Goal: Information Seeking & Learning: Check status

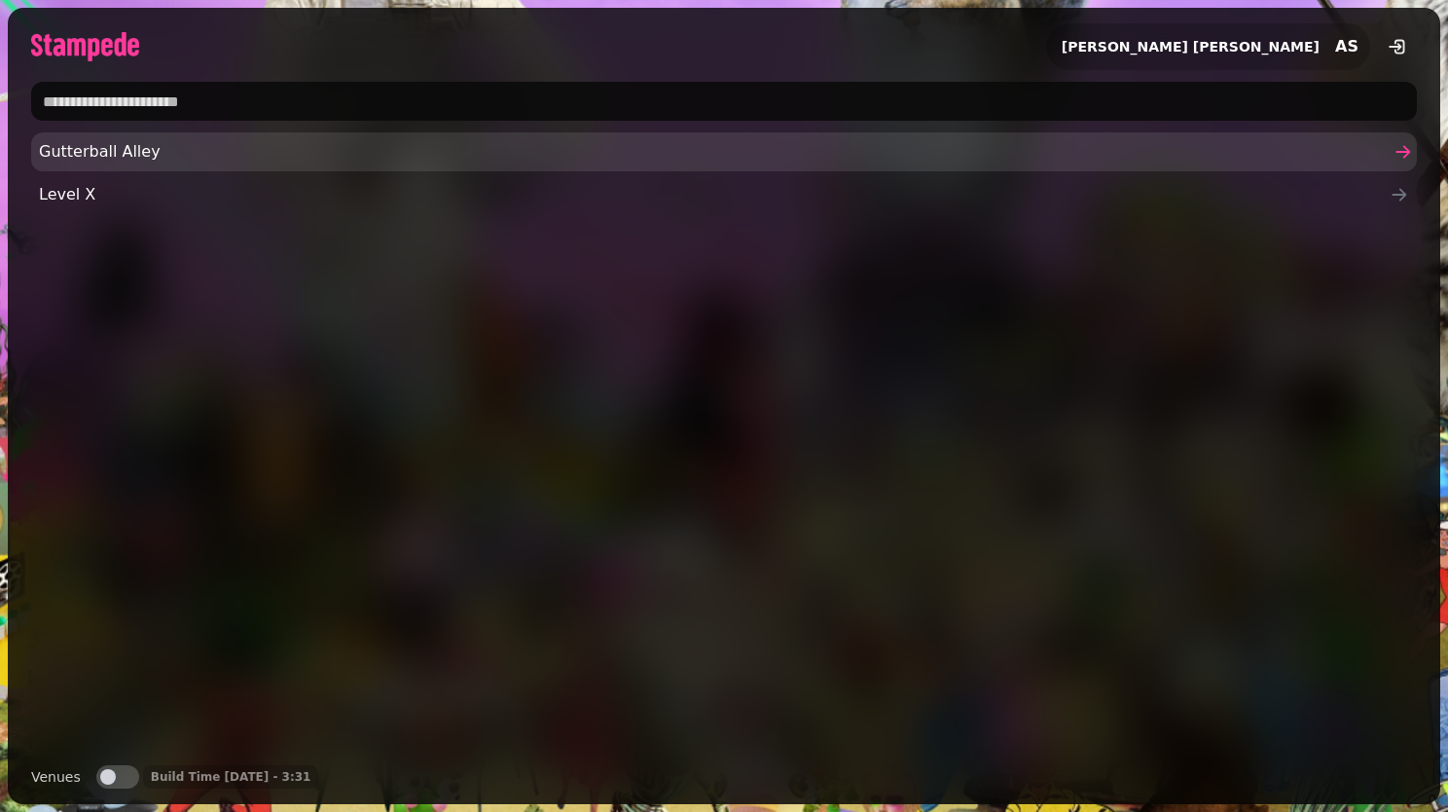
click at [269, 159] on span "Gutterball Alley" at bounding box center [714, 151] width 1351 height 23
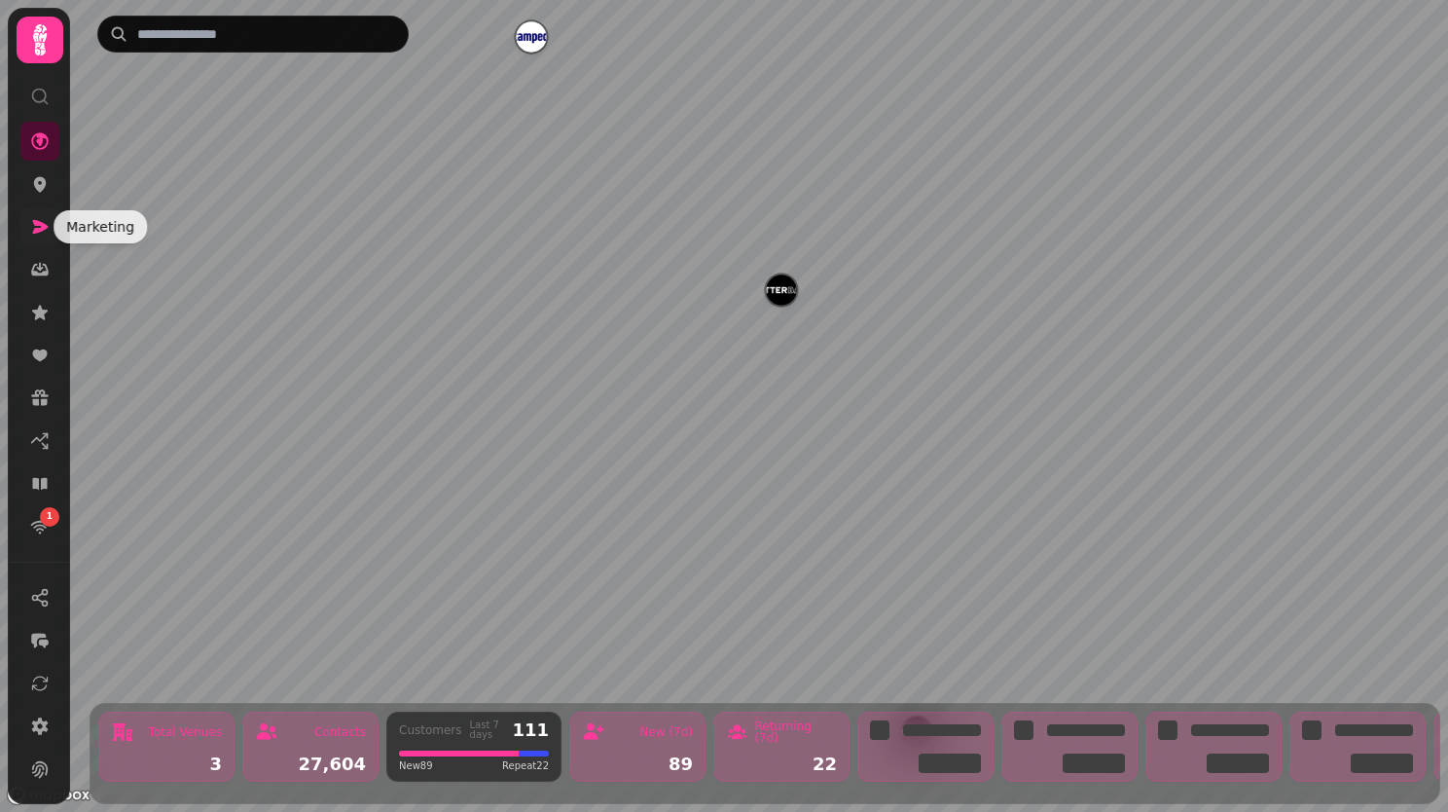
click at [37, 234] on icon at bounding box center [39, 226] width 19 height 19
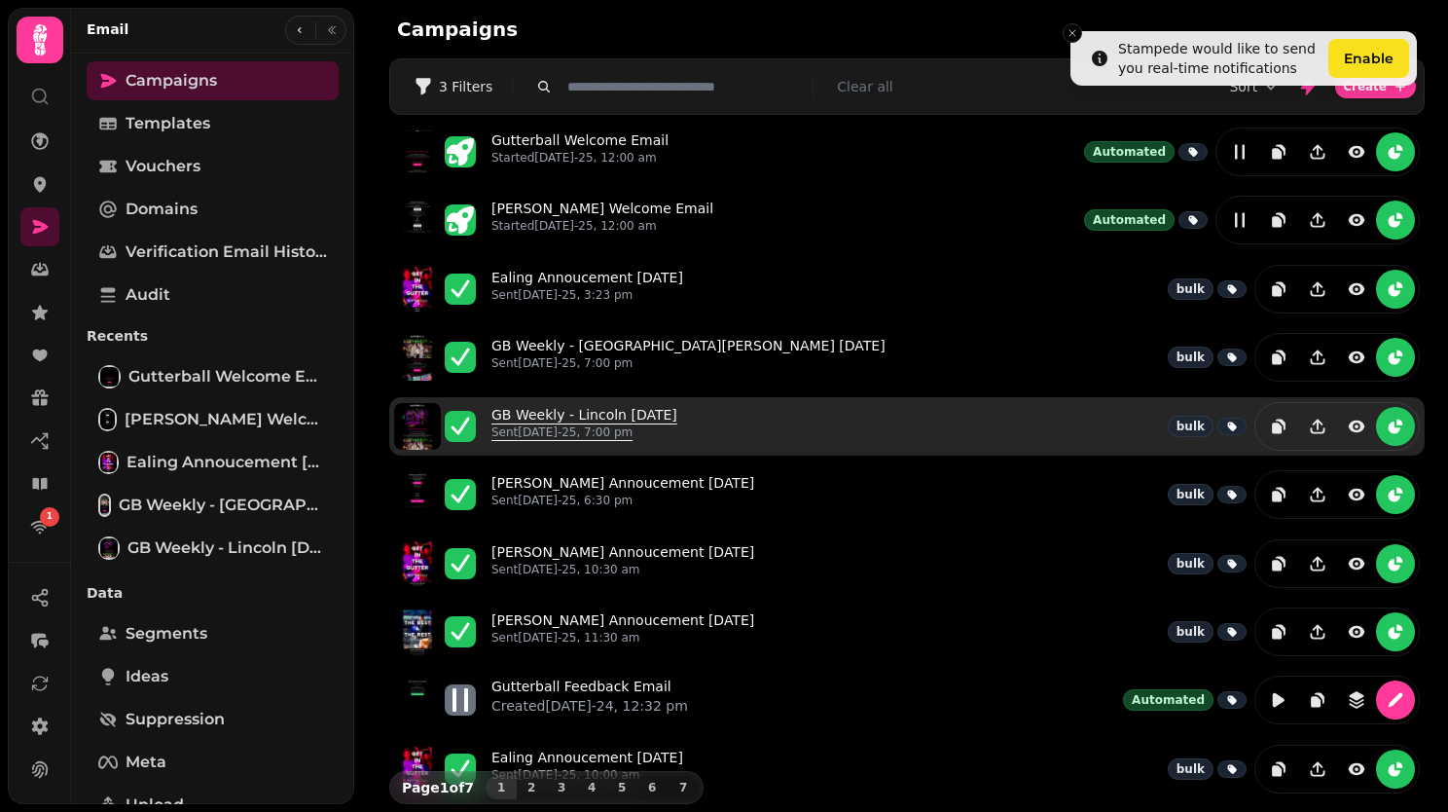
click at [657, 415] on link "GB Weekly - Lincoln 19th August Sent 19th Aug-25, 7:00 pm" at bounding box center [585, 426] width 186 height 43
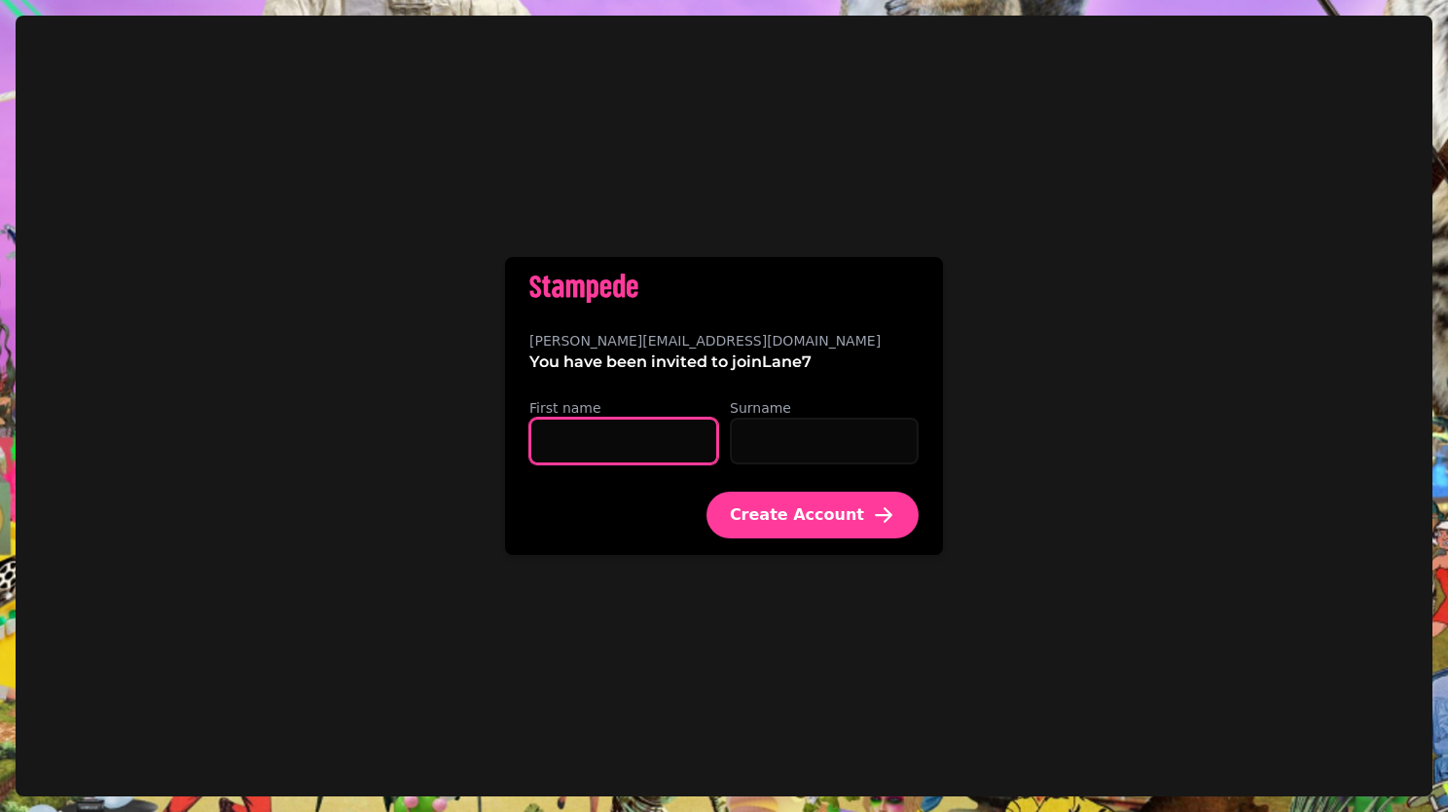
click at [658, 446] on input "First name" at bounding box center [623, 441] width 189 height 47
type input "******"
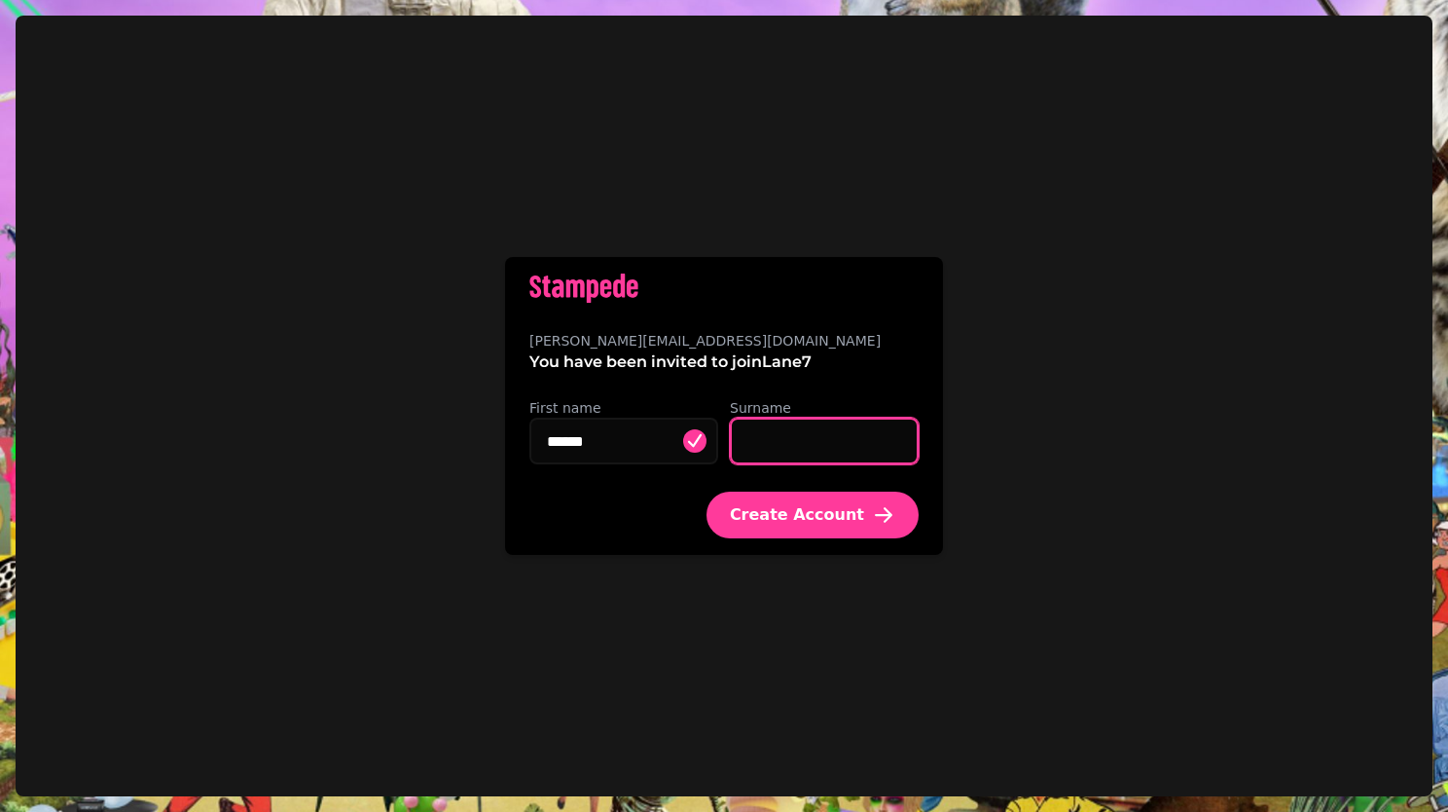
click at [767, 432] on input "Surname" at bounding box center [824, 441] width 189 height 47
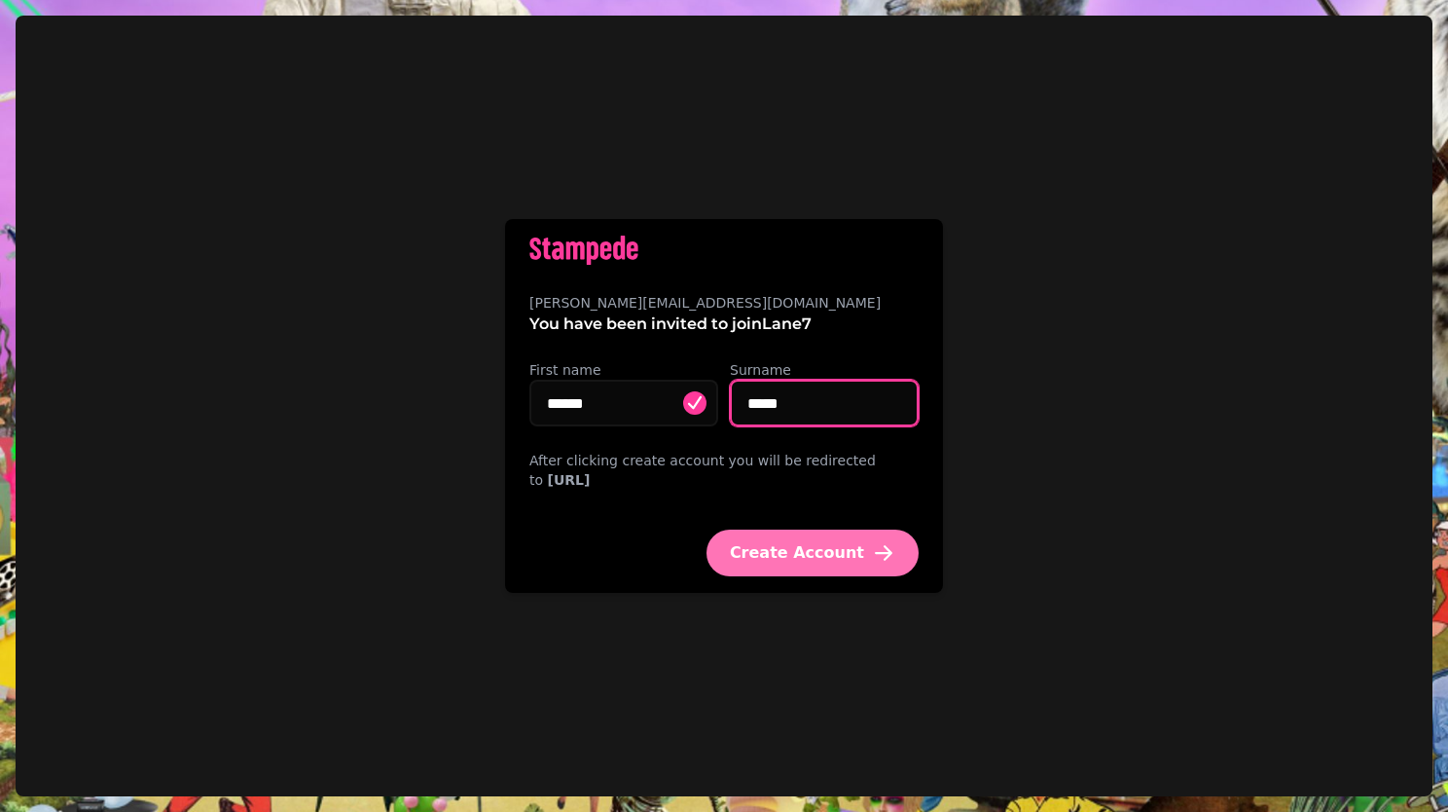
type input "*****"
click at [785, 575] on button "Create Account" at bounding box center [813, 552] width 212 height 47
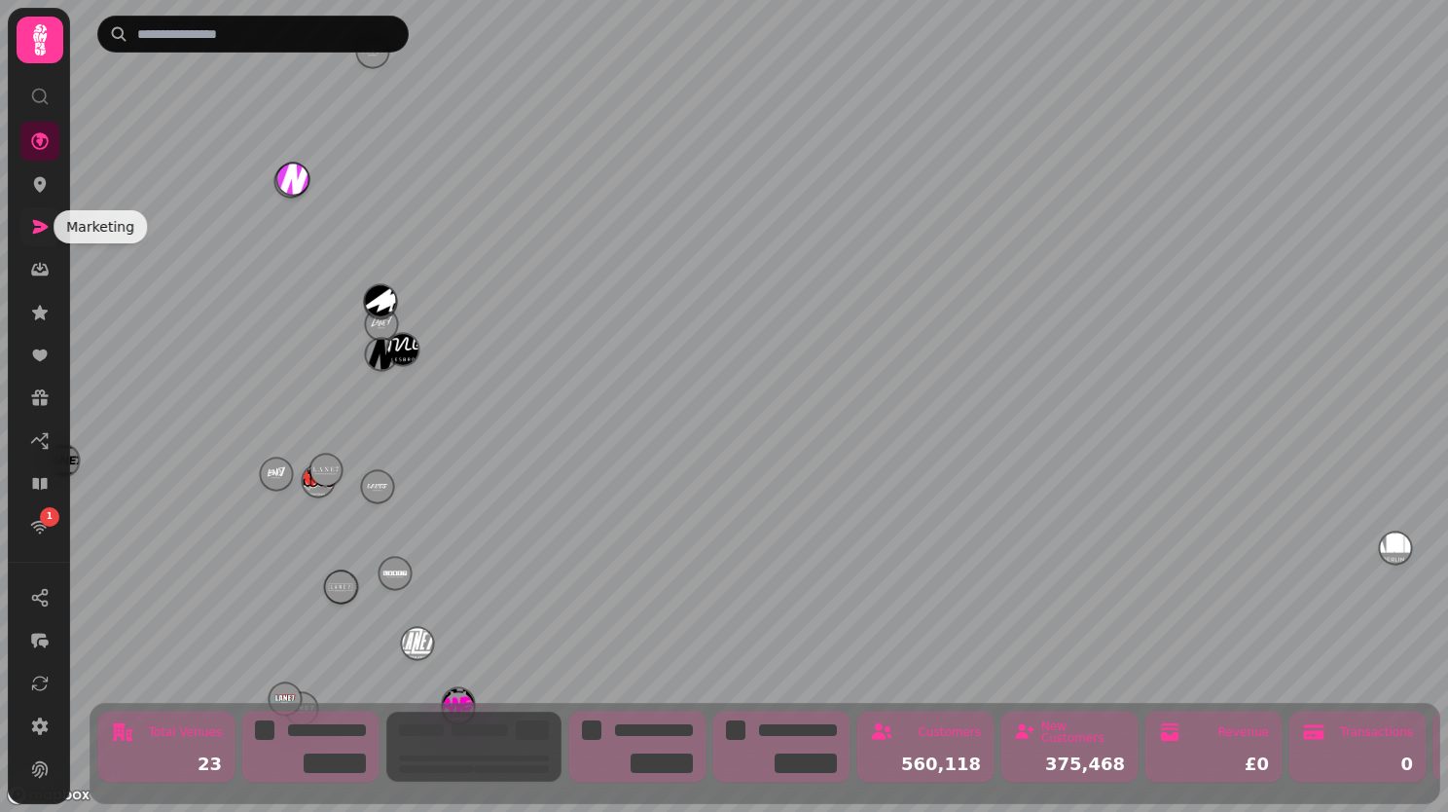
click at [42, 232] on icon at bounding box center [39, 226] width 19 height 19
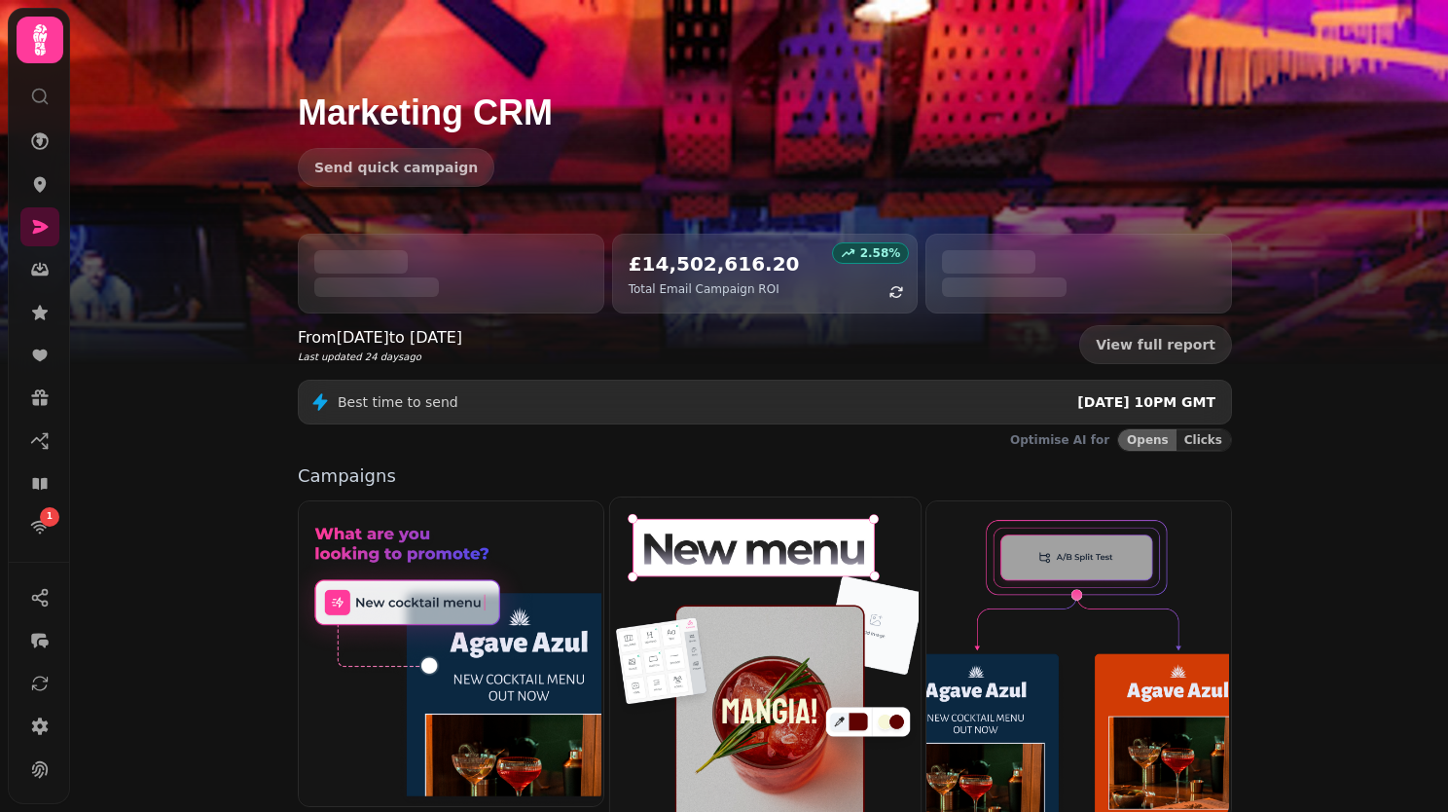
click at [766, 690] on img at bounding box center [762, 657] width 310 height 324
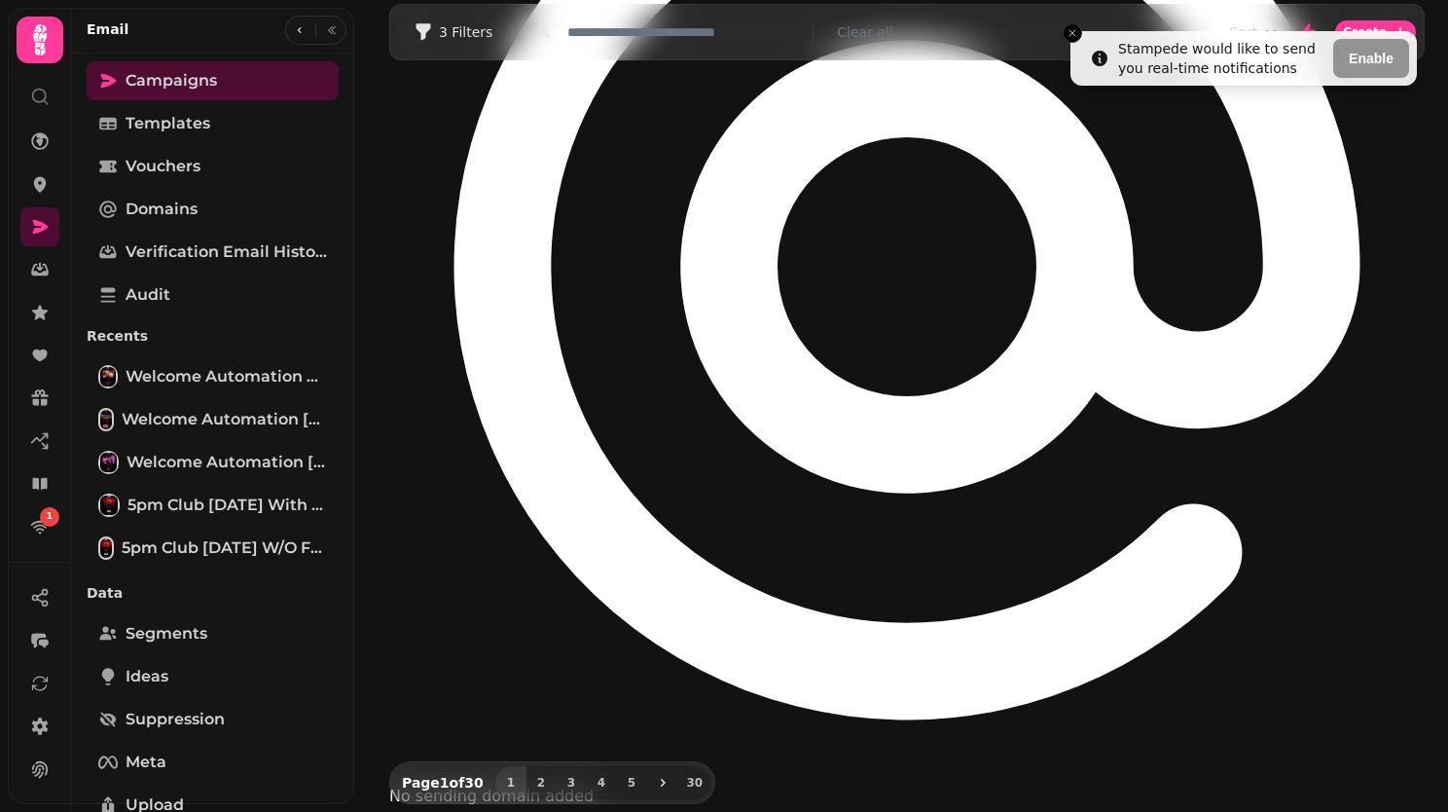
scroll to position [492, 0]
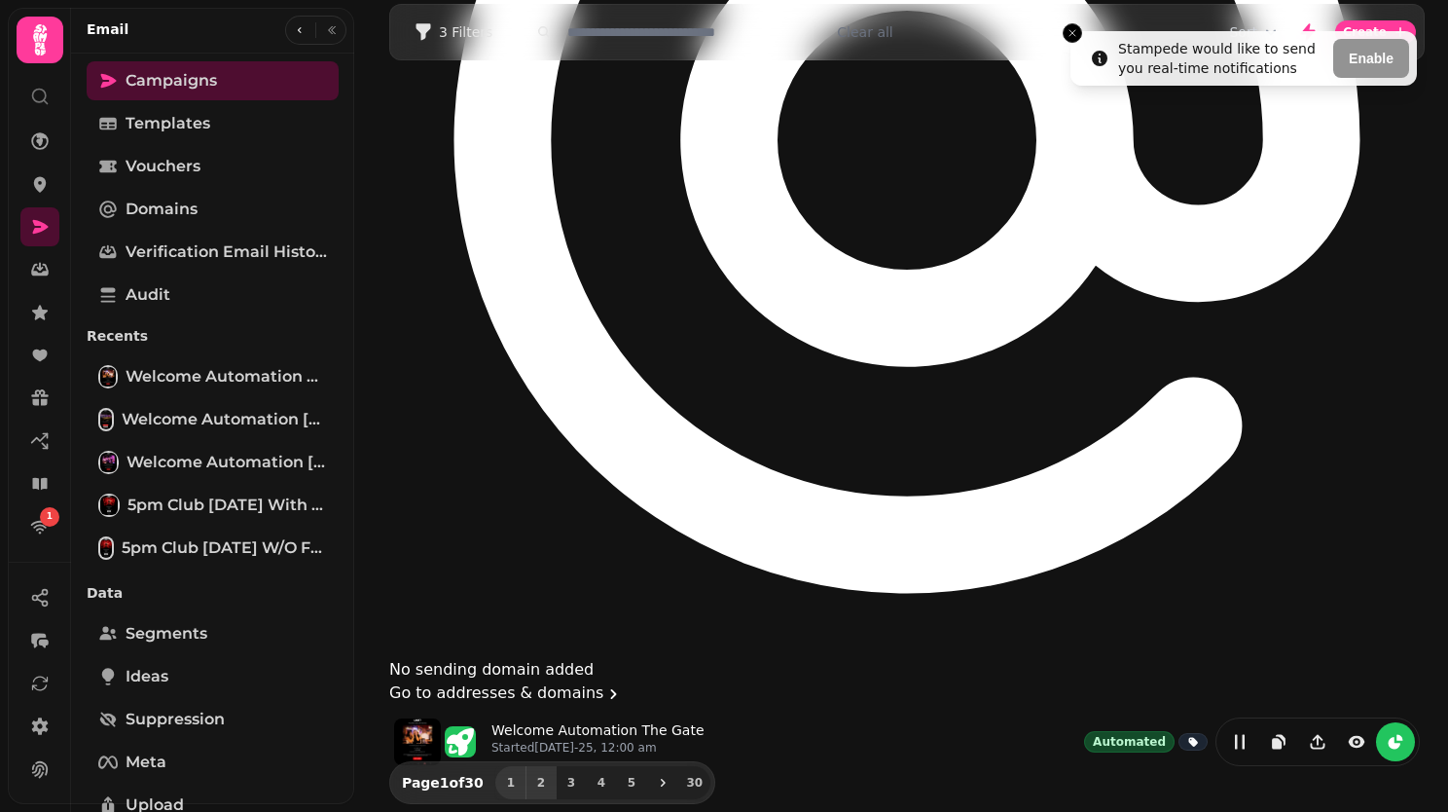
click at [535, 787] on span "2" at bounding box center [541, 783] width 16 height 12
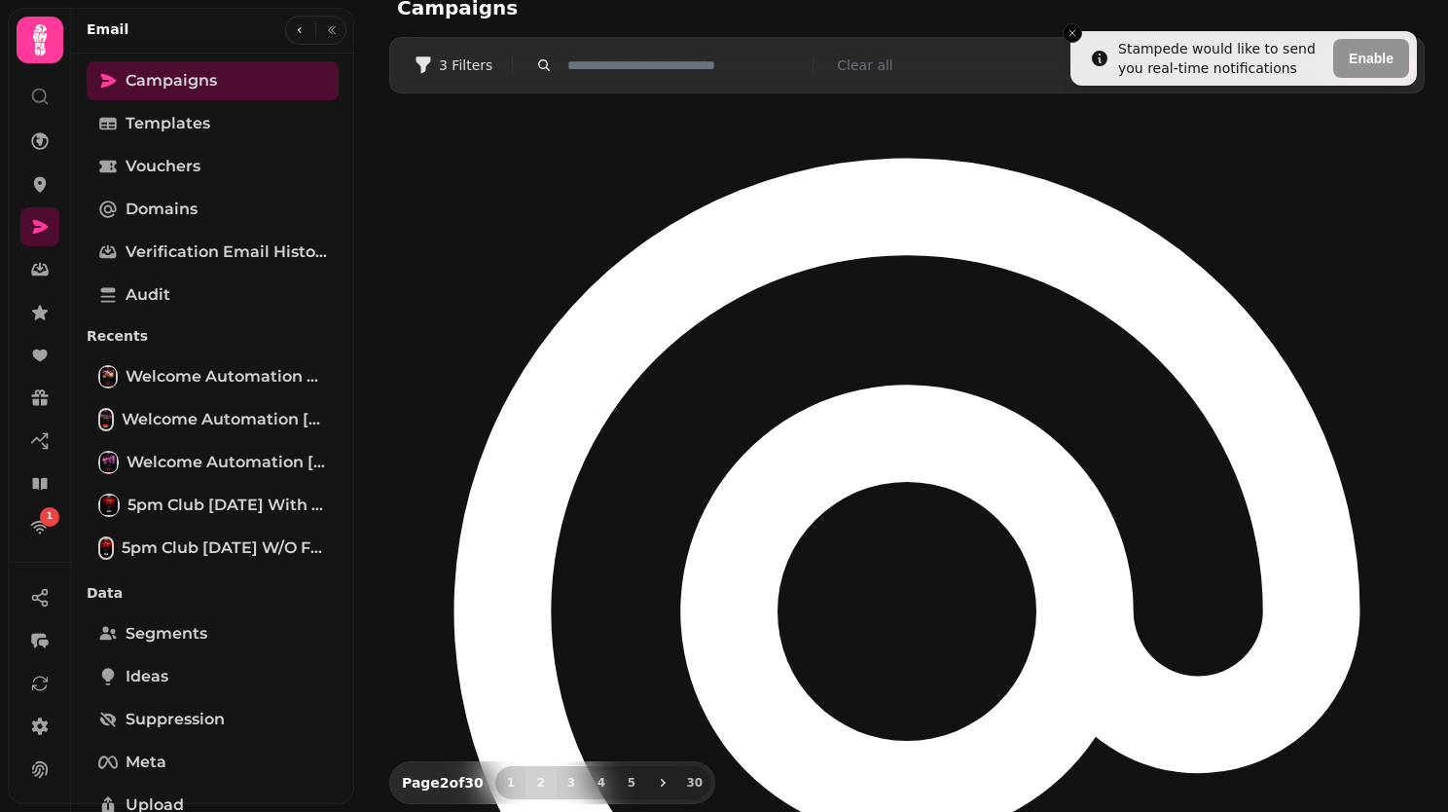
scroll to position [0, 0]
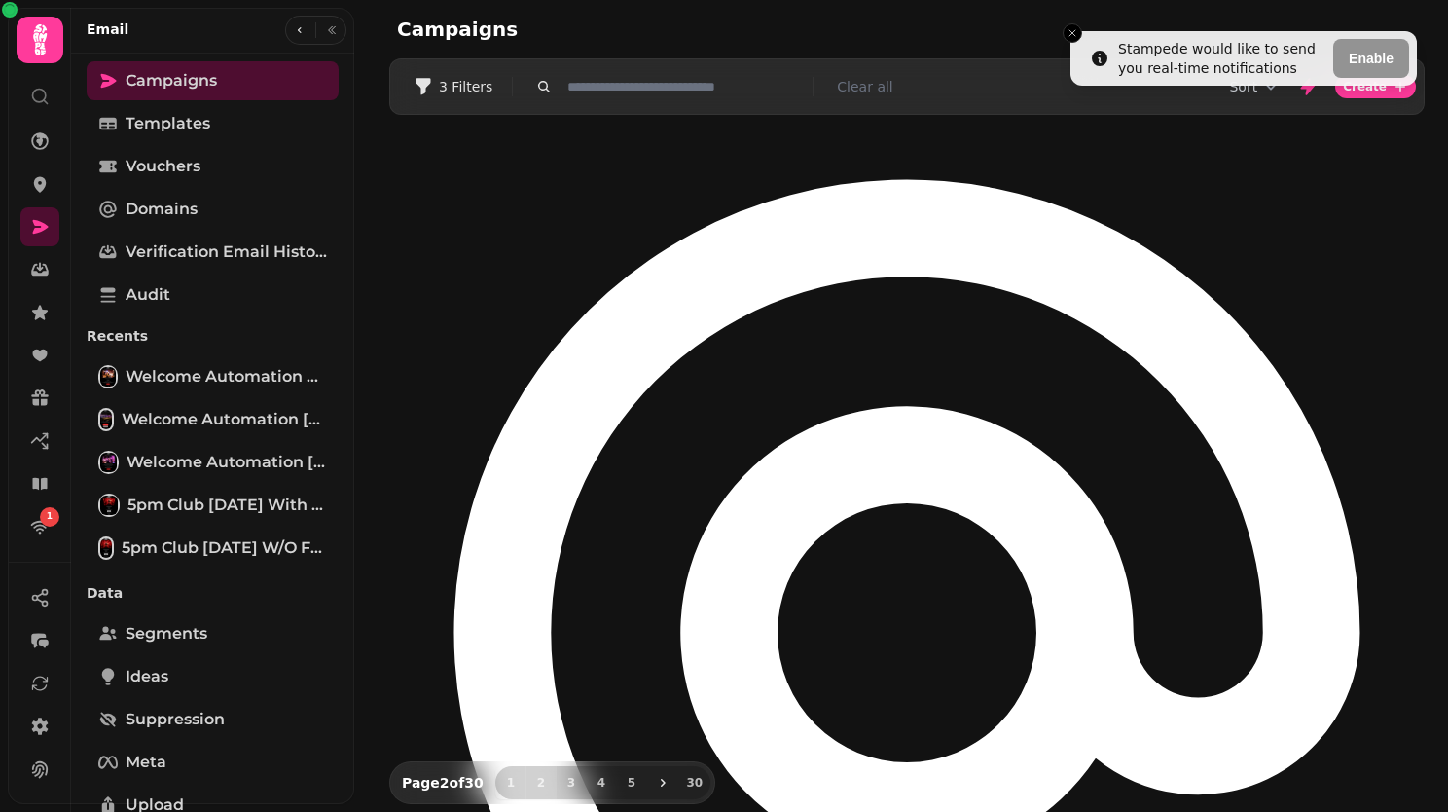
click at [506, 782] on span "1" at bounding box center [511, 783] width 16 height 12
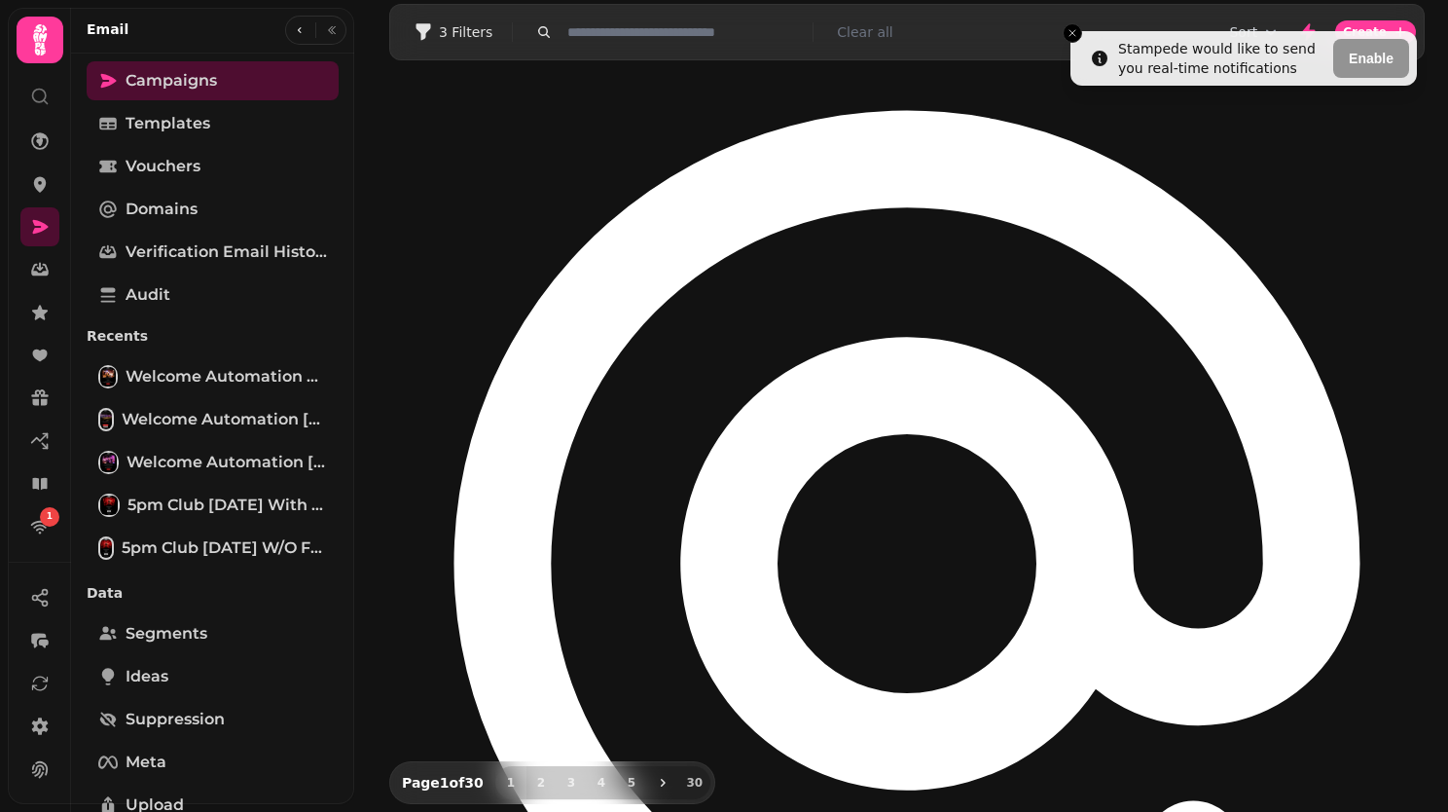
scroll to position [492, 0]
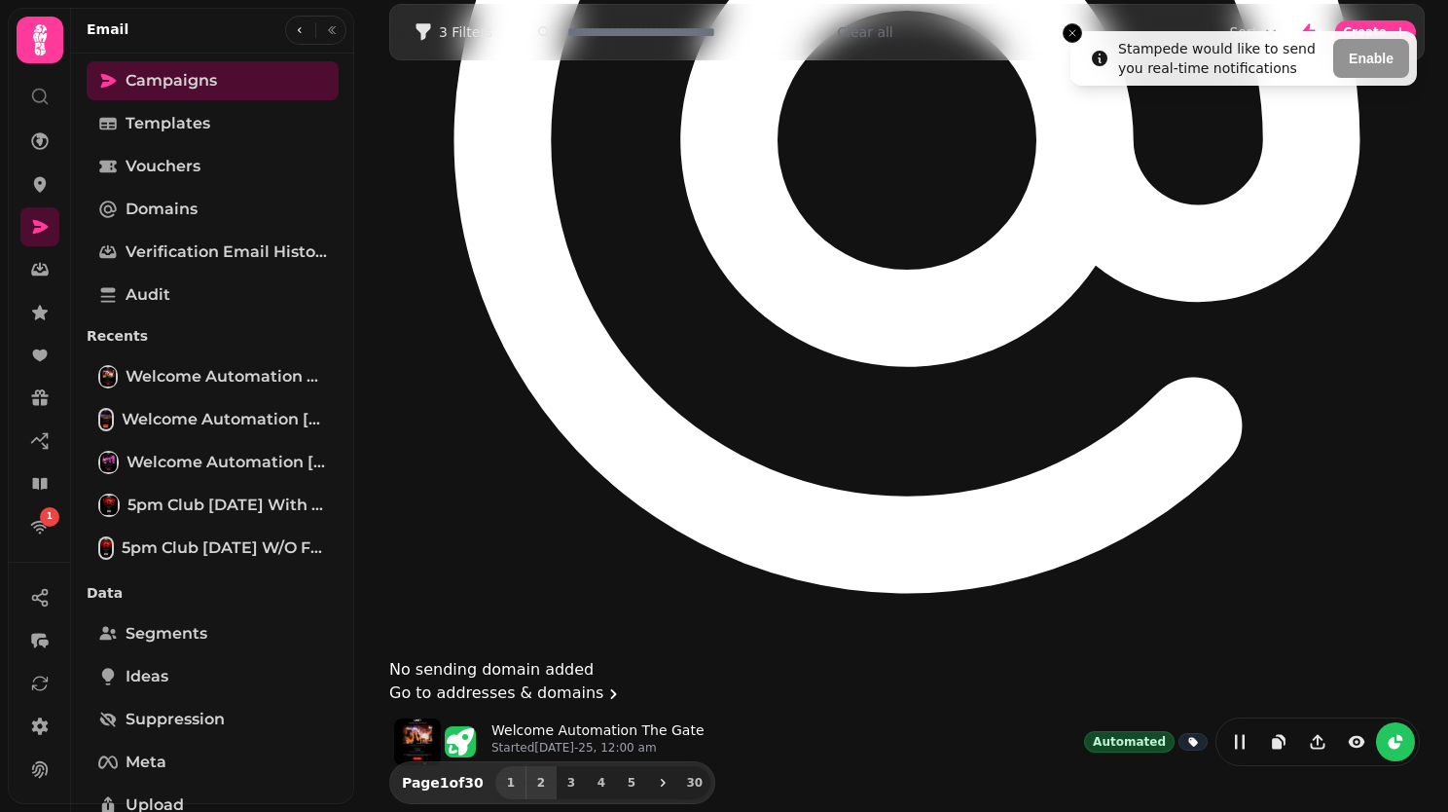
click at [533, 784] on span "2" at bounding box center [541, 783] width 16 height 12
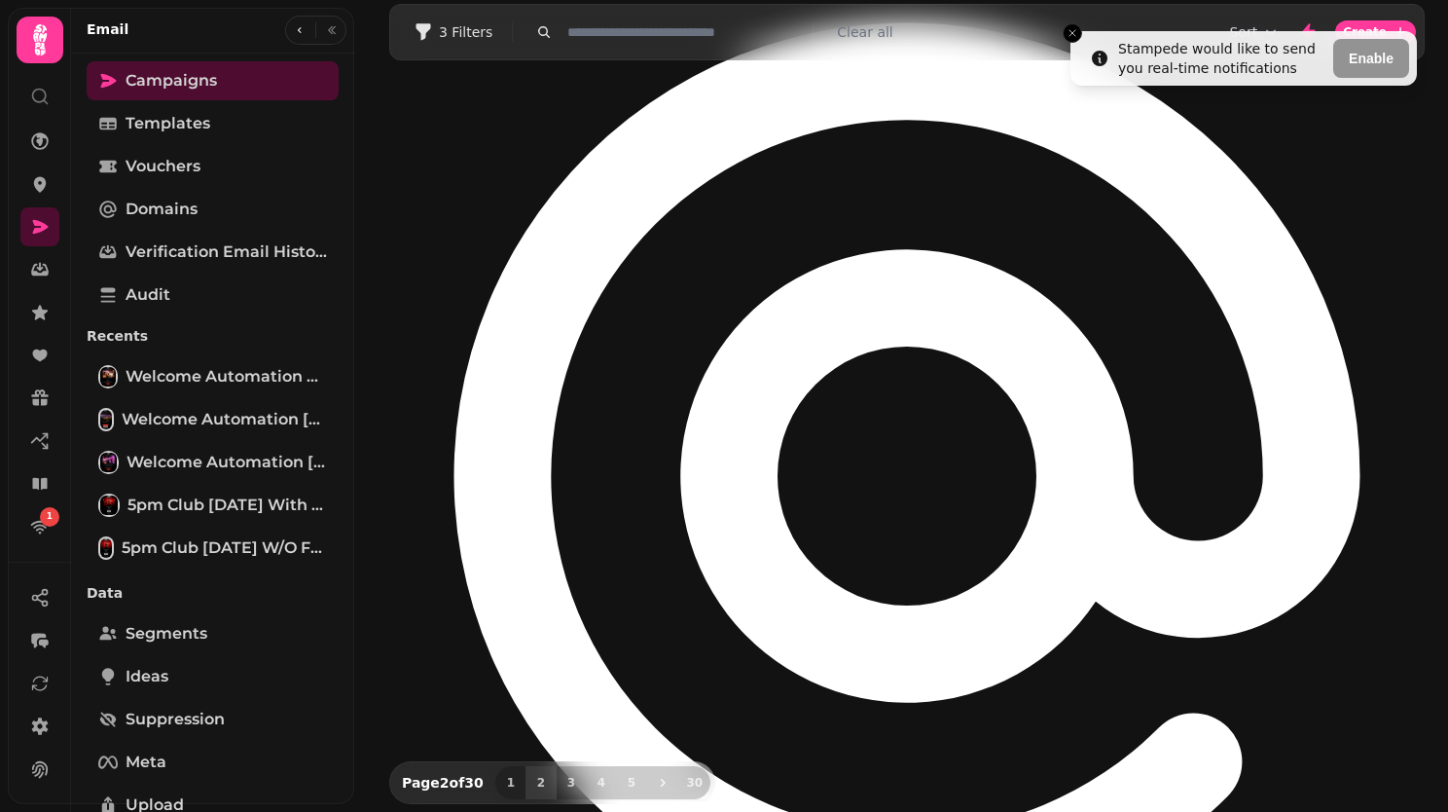
scroll to position [103, 0]
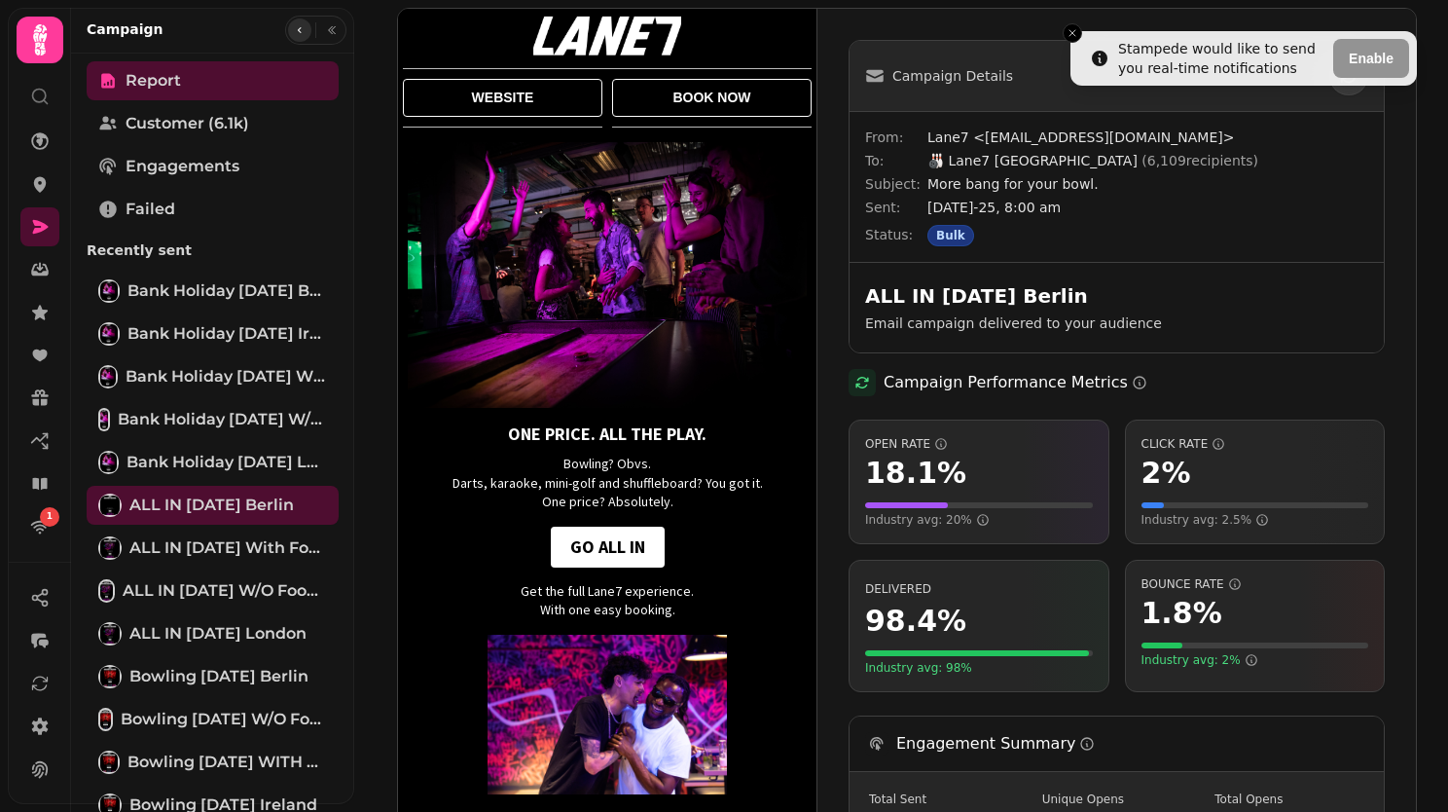
click at [294, 29] on icon "button" at bounding box center [300, 30] width 12 height 12
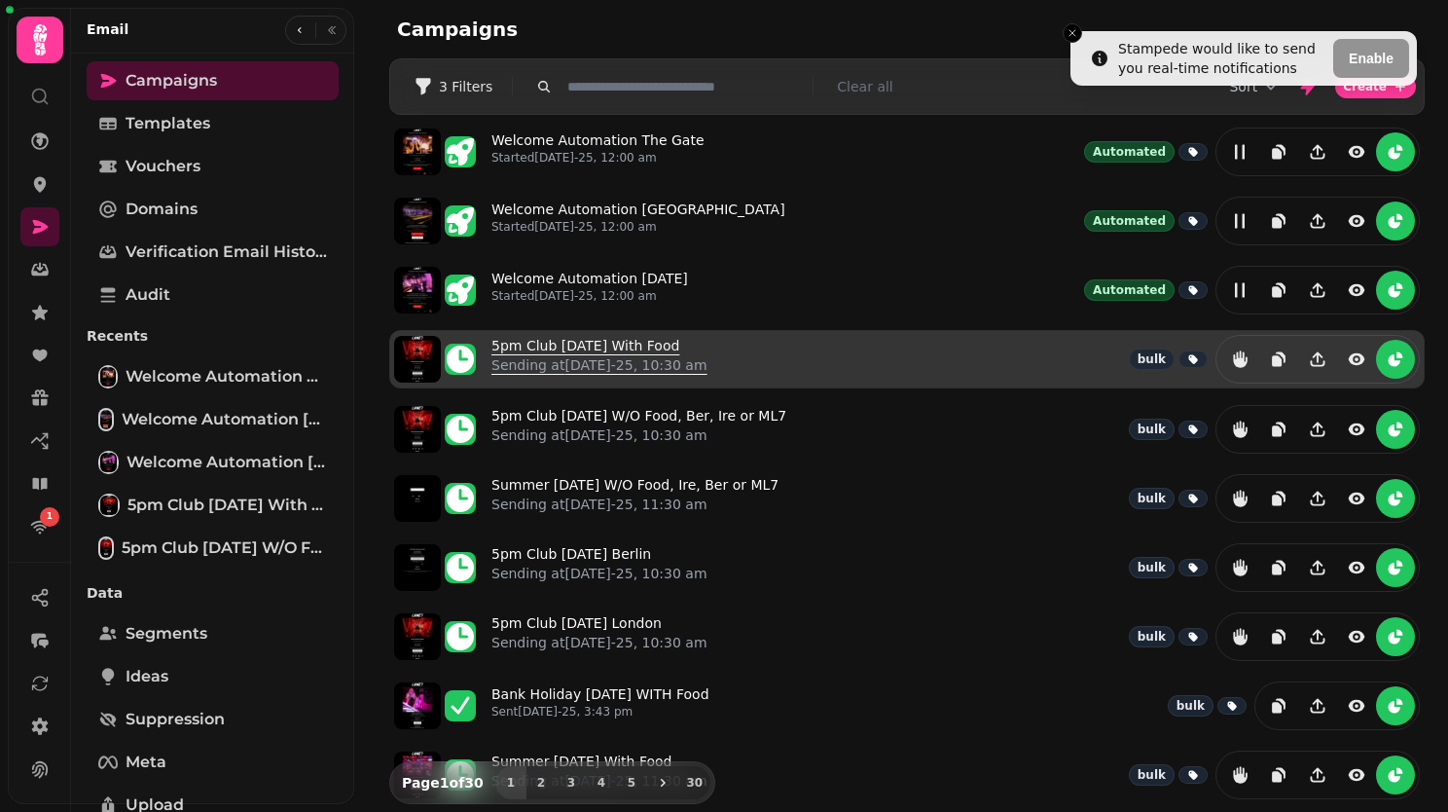
scroll to position [376, 0]
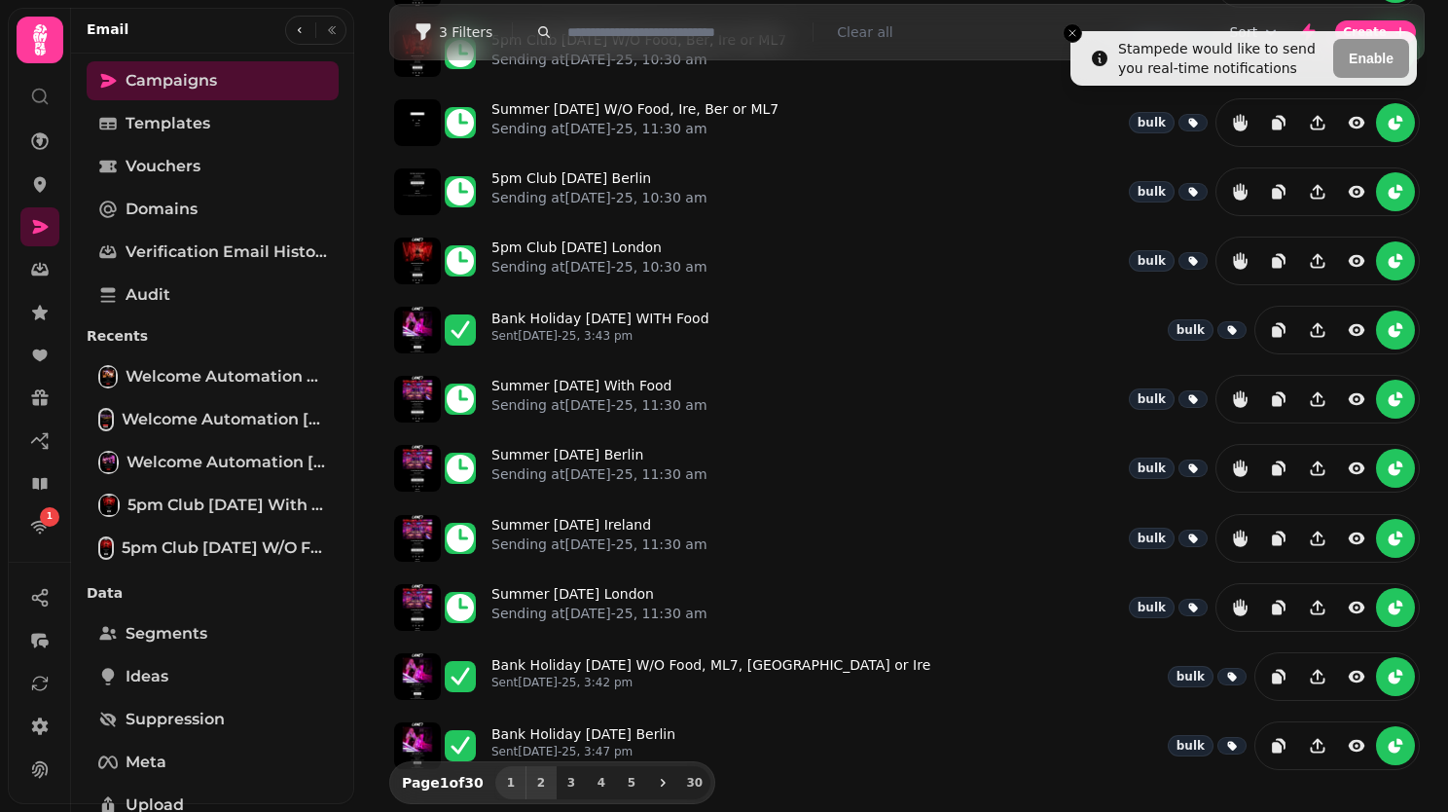
click at [533, 788] on span "2" at bounding box center [541, 783] width 16 height 12
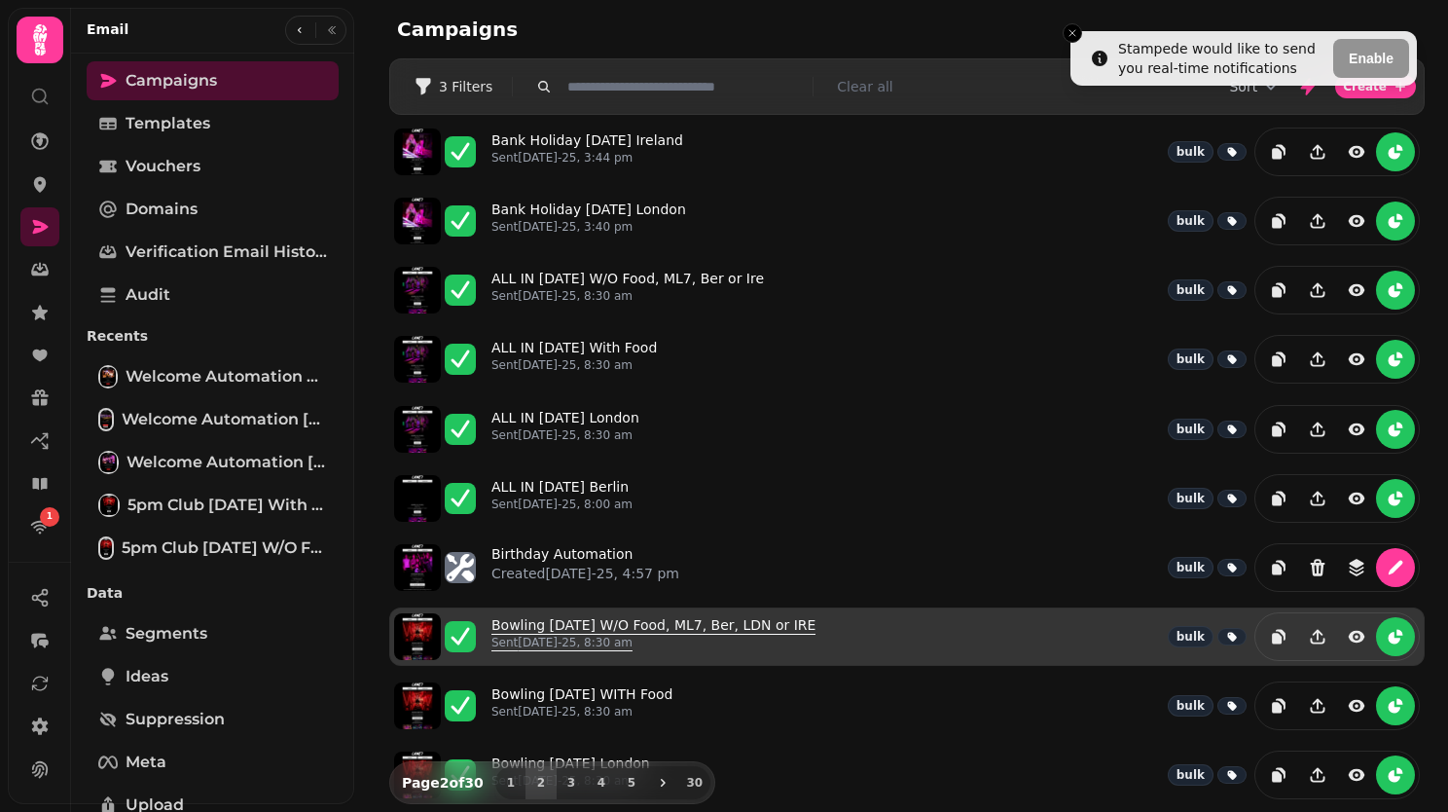
scroll to position [0, 0]
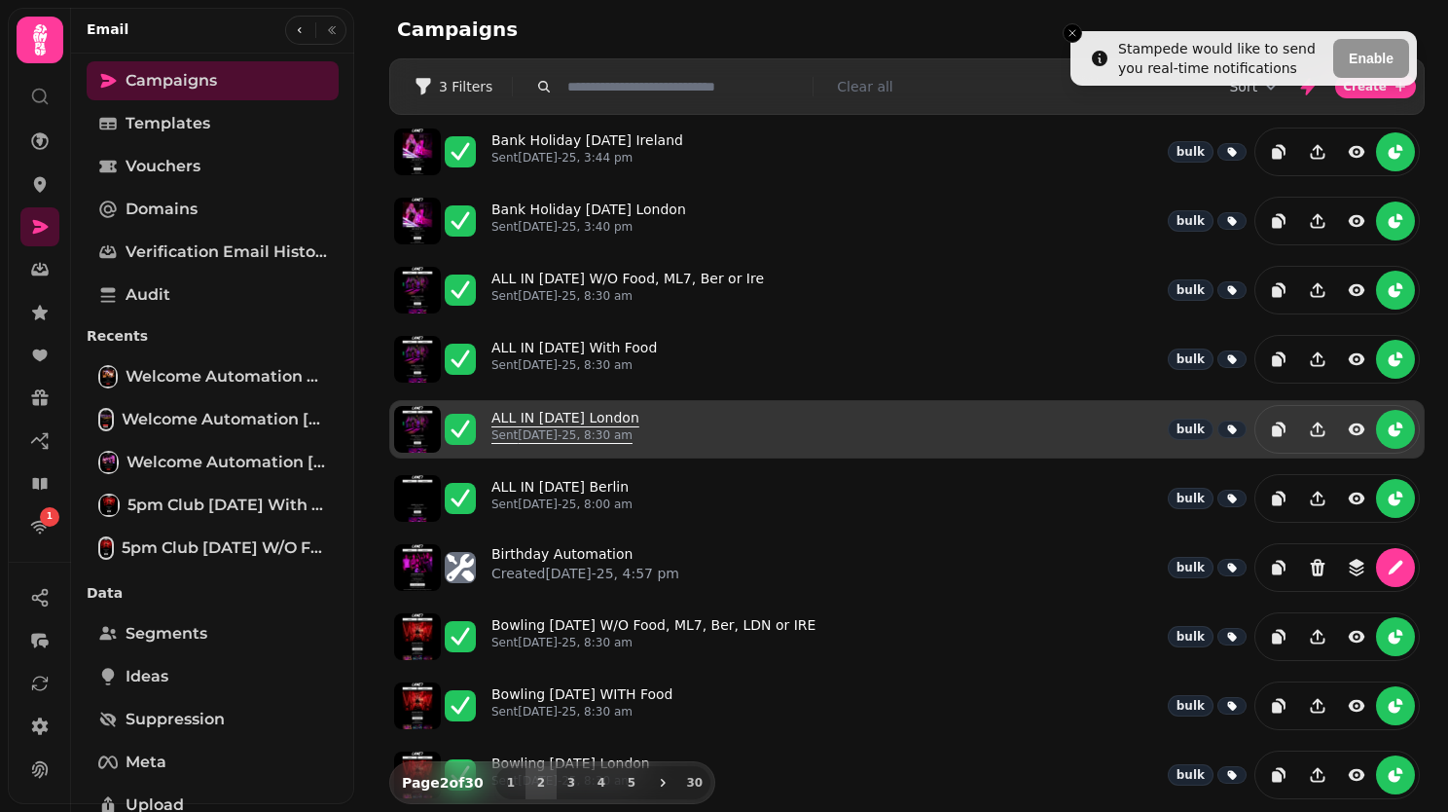
click at [586, 411] on link "ALL IN 19th August London Sent 19th Aug-25, 8:30 am" at bounding box center [566, 429] width 148 height 43
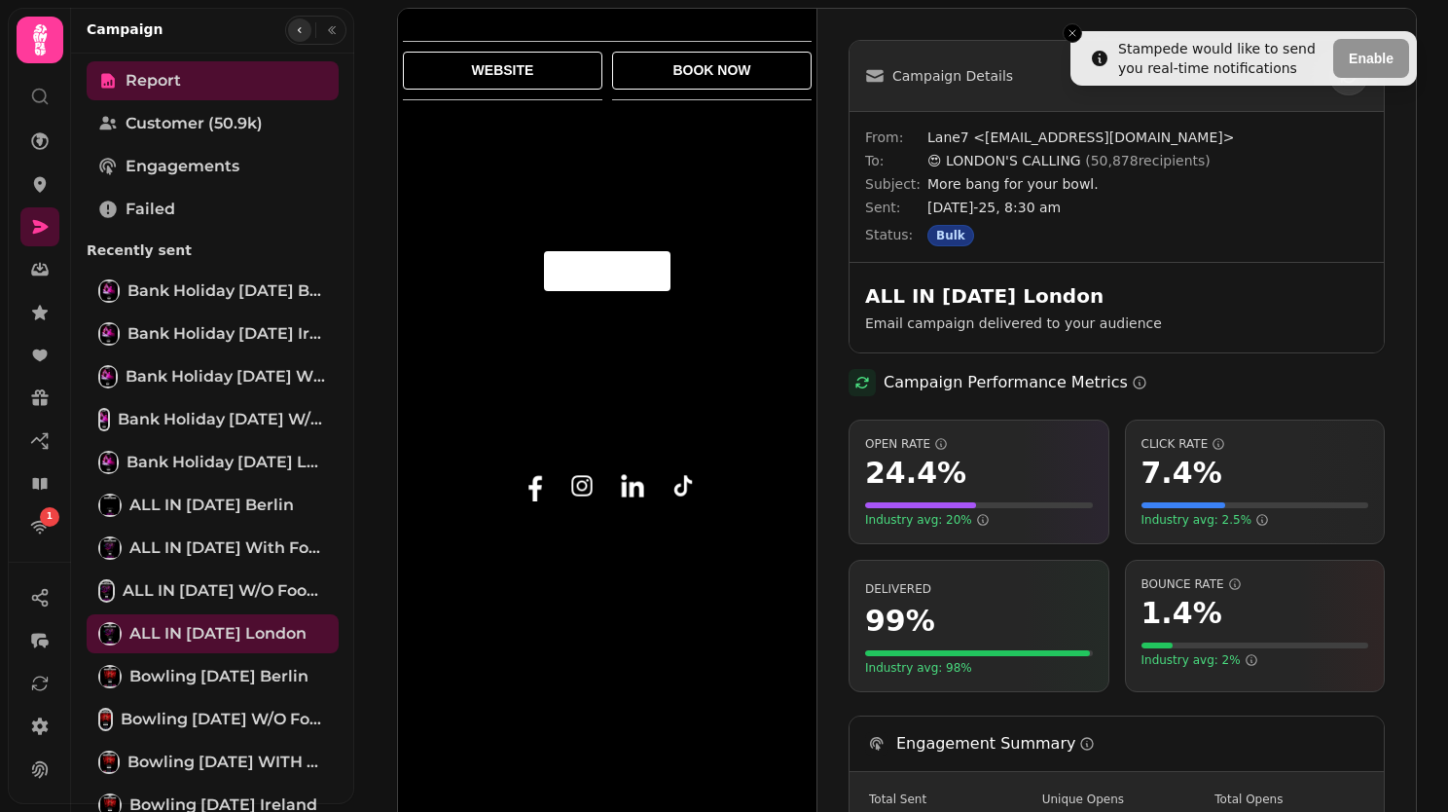
click at [294, 27] on icon "button" at bounding box center [300, 30] width 12 height 12
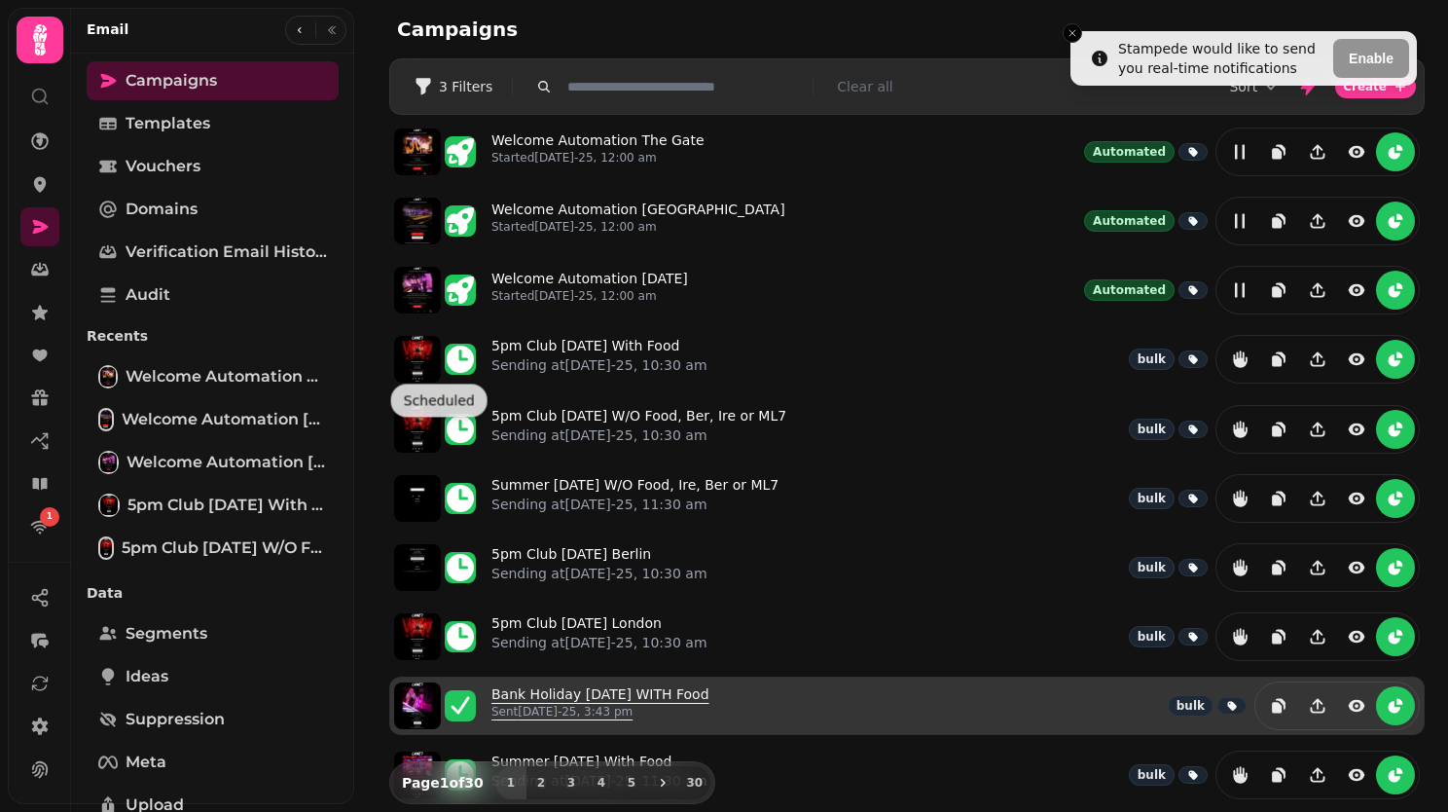
scroll to position [82, 0]
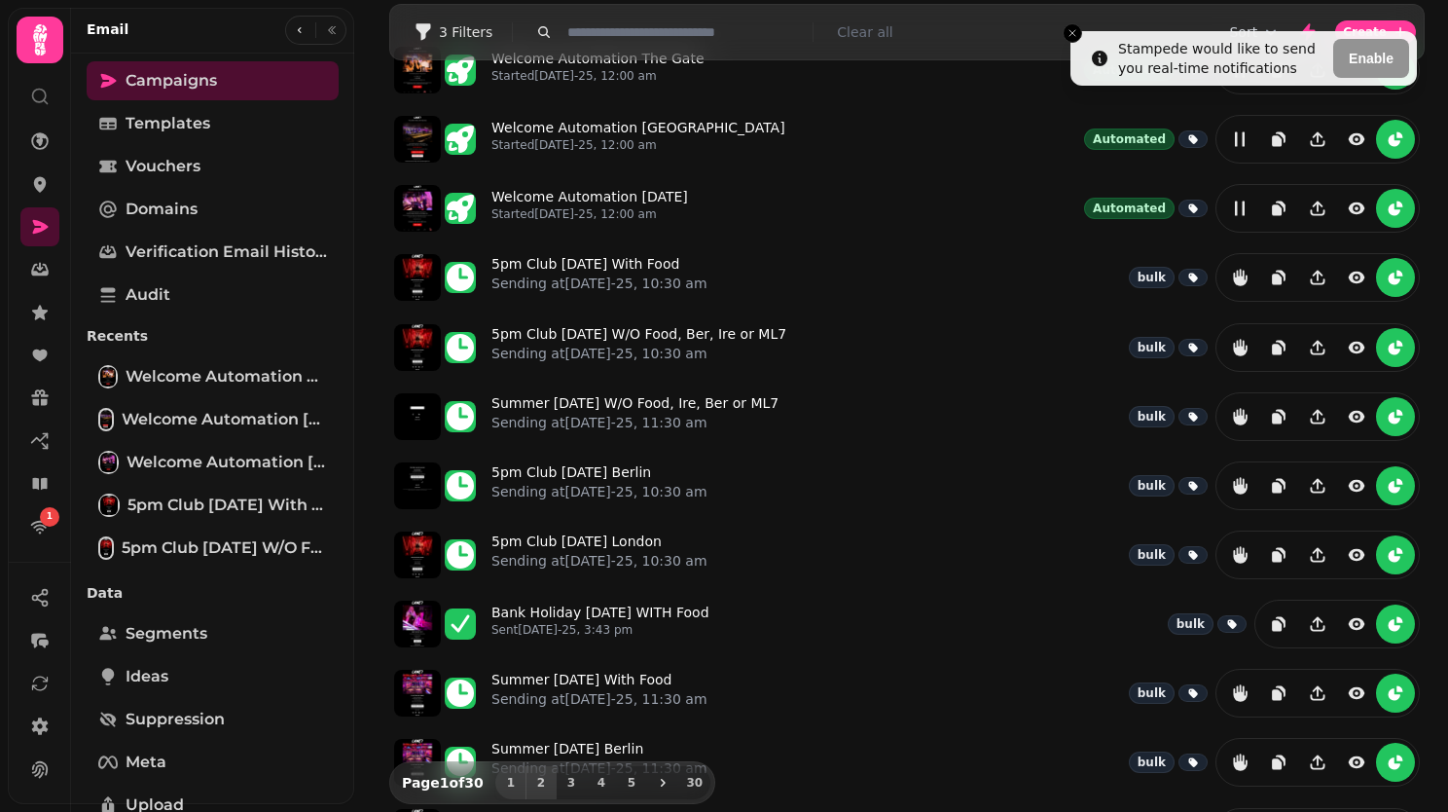
click at [533, 778] on span "2" at bounding box center [541, 783] width 16 height 12
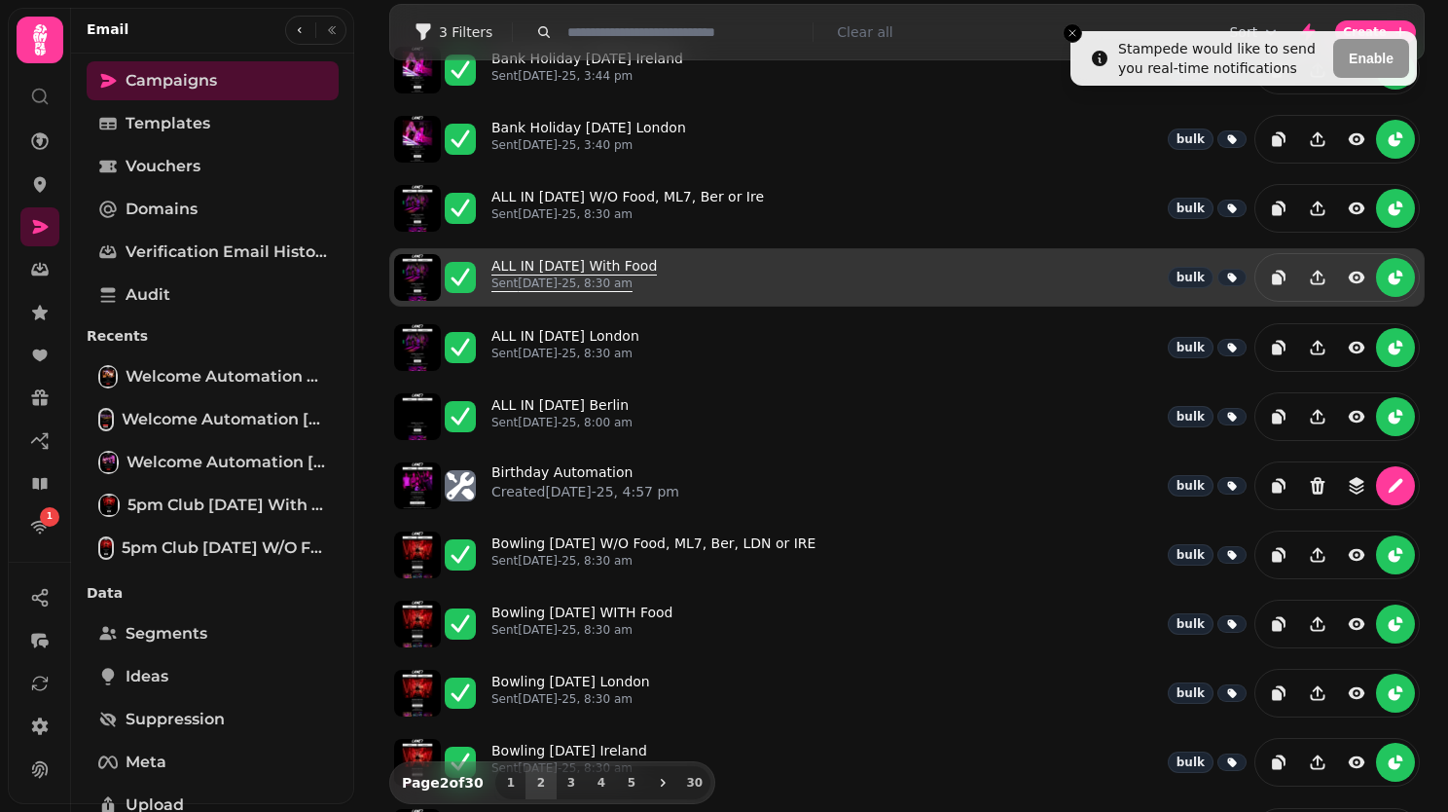
click at [584, 264] on link "ALL IN 19th August With Food Sent 19th Aug-25, 8:30 am" at bounding box center [574, 277] width 165 height 43
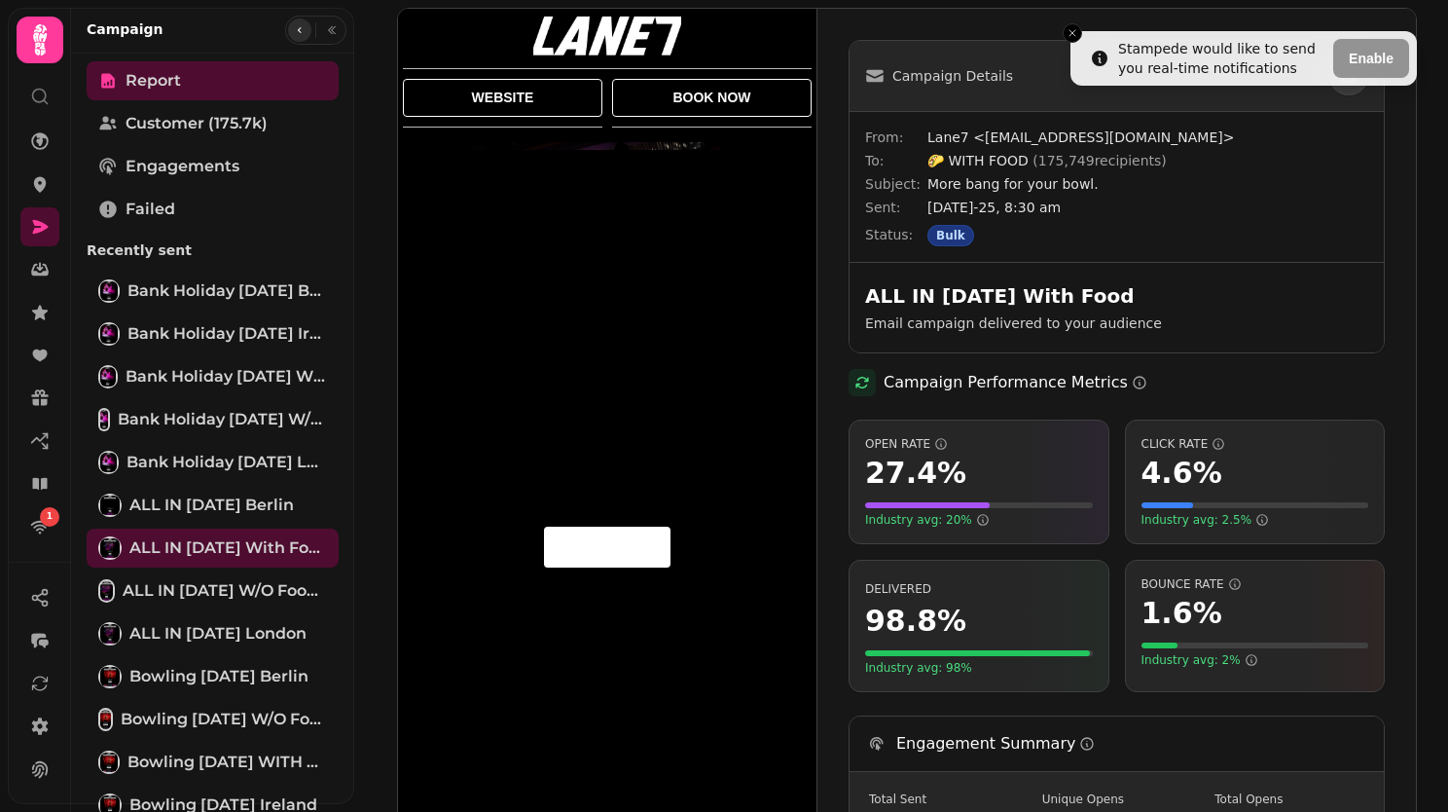
click at [300, 31] on icon "button" at bounding box center [300, 30] width 12 height 12
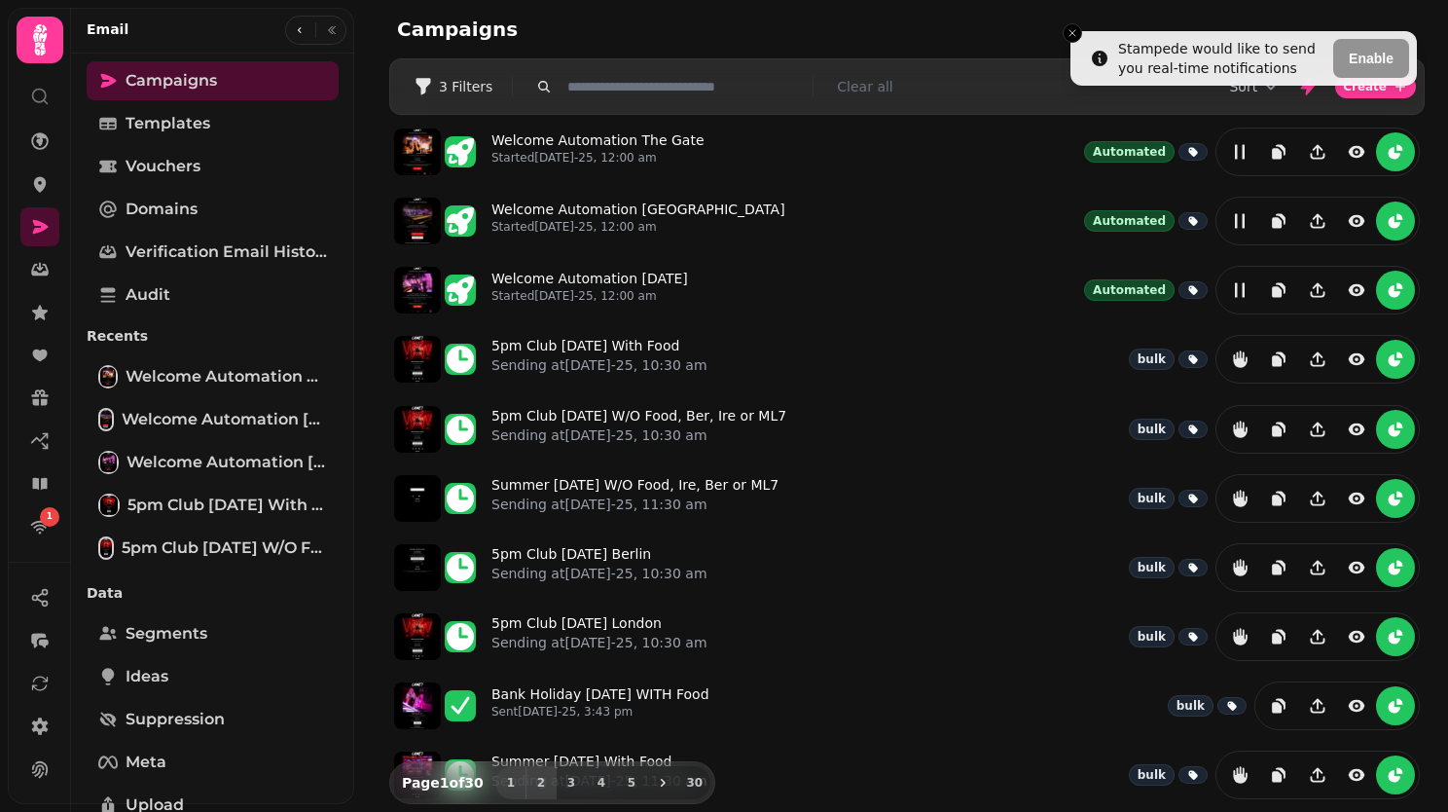
click at [533, 777] on span "2" at bounding box center [541, 783] width 16 height 12
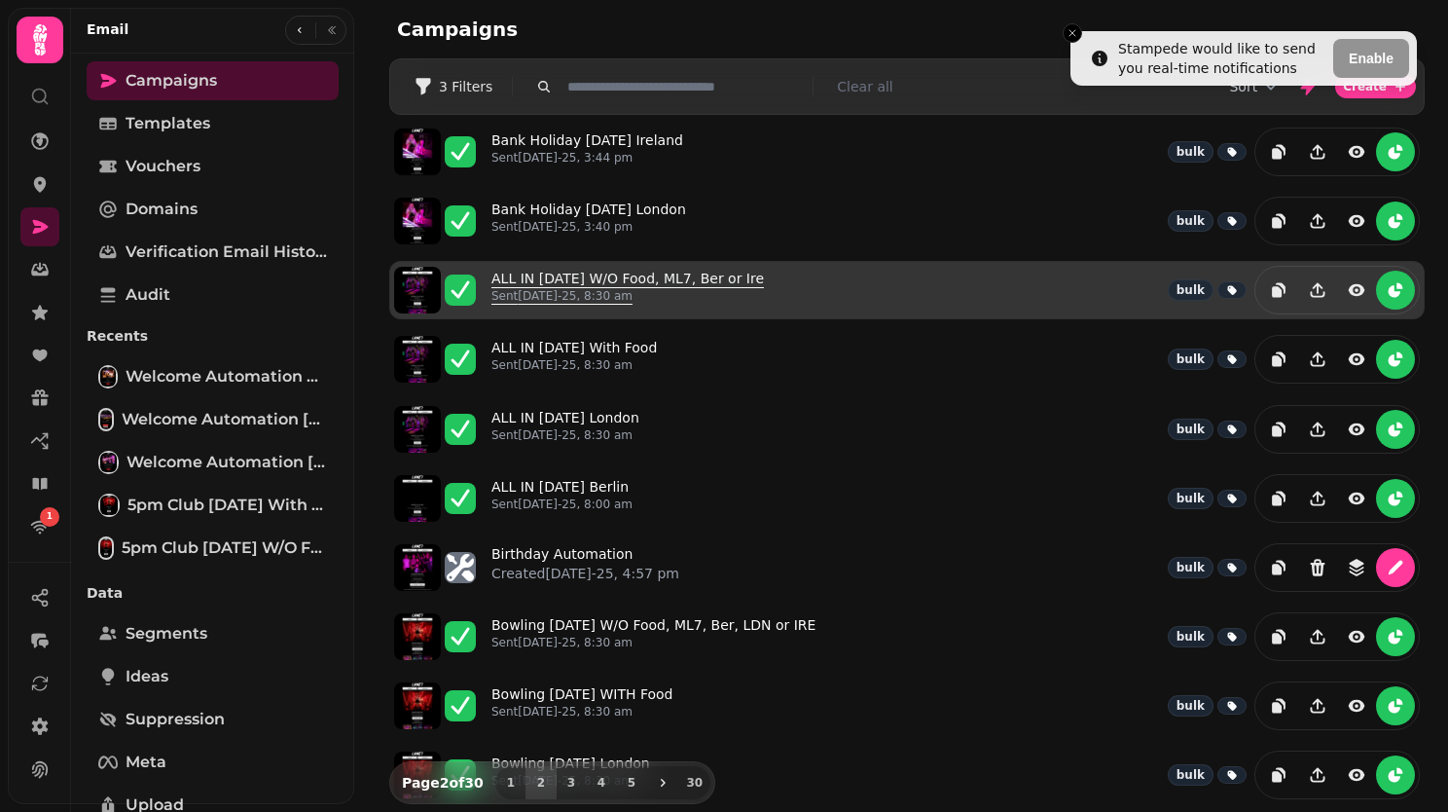
click at [581, 277] on link "ALL IN 19th August W/O Food, ML7, Ber or Ire Sent 19th Aug-25, 8:30 am" at bounding box center [628, 290] width 273 height 43
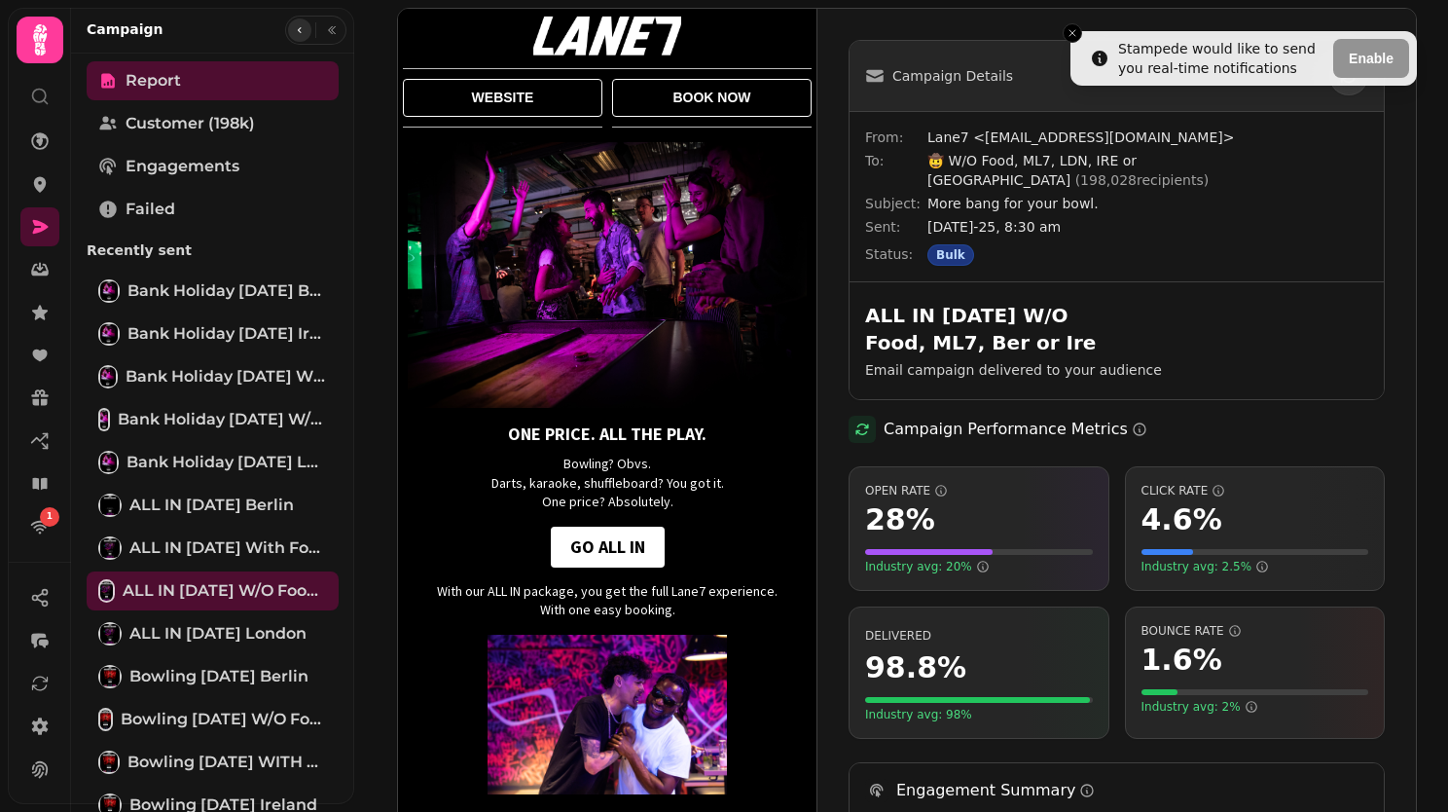
click at [304, 28] on button "button" at bounding box center [299, 29] width 23 height 23
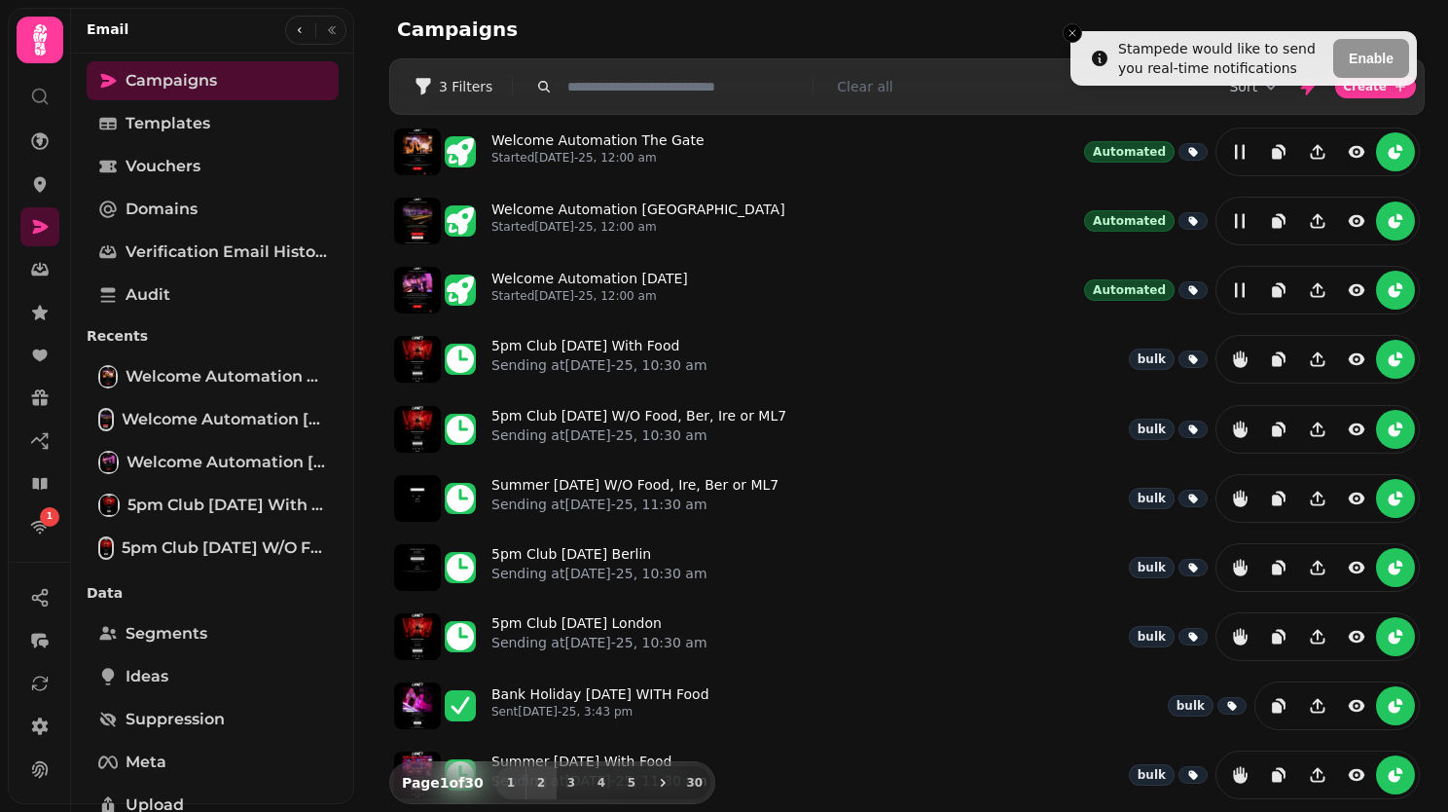
click at [538, 789] on button "2" at bounding box center [541, 782] width 31 height 33
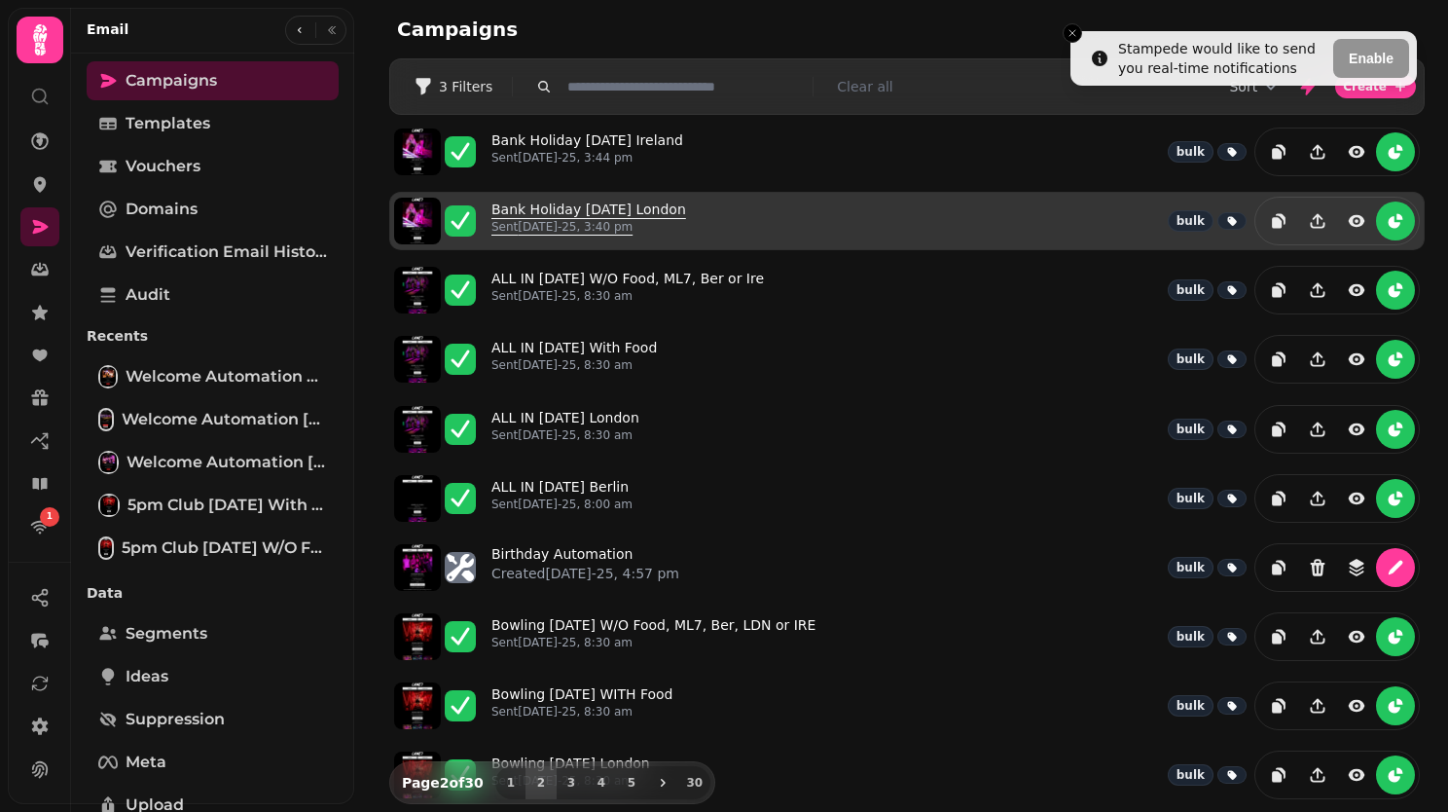
click at [572, 207] on link "Bank Holiday 22nd August London Sent 22nd Aug-25, 3:40 pm" at bounding box center [589, 221] width 195 height 43
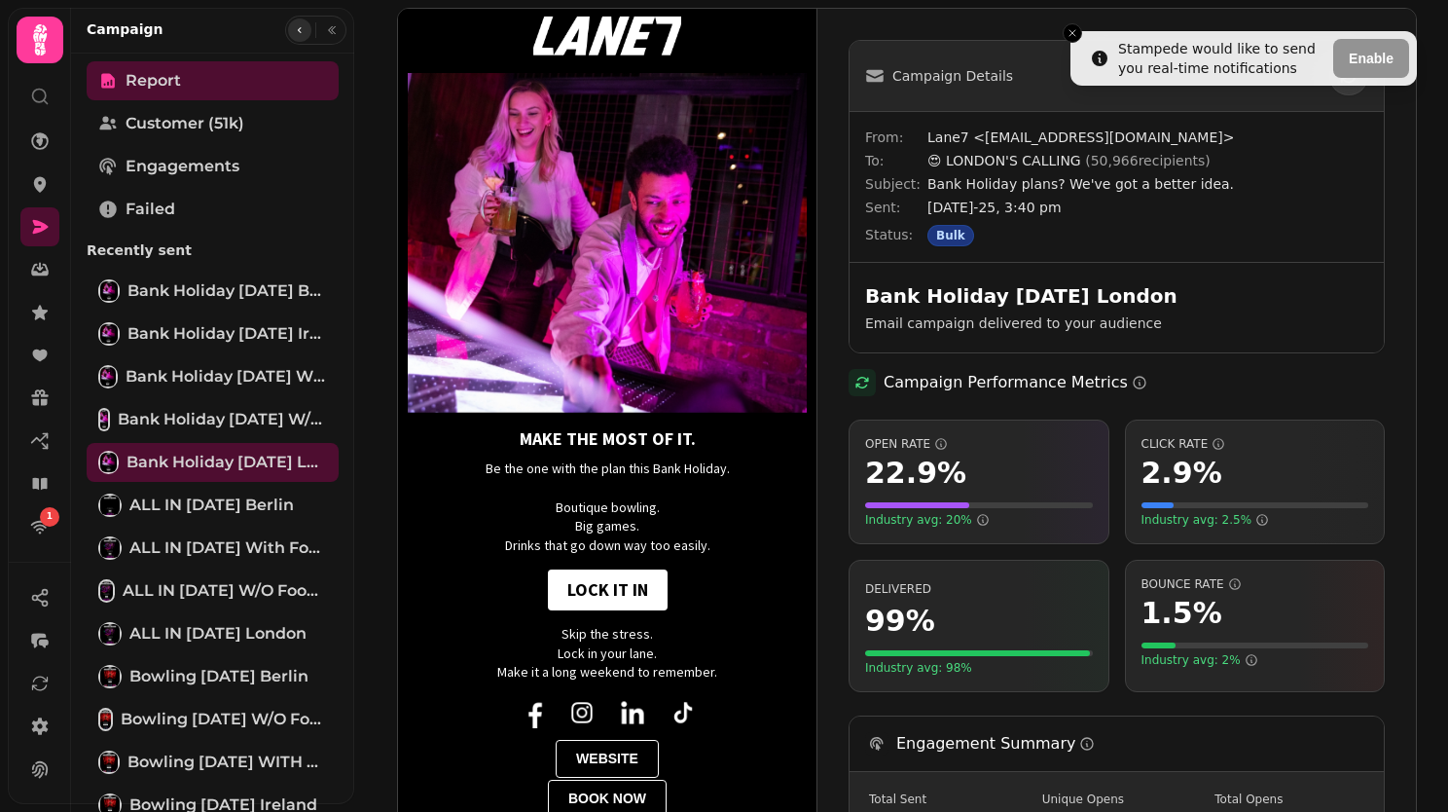
click at [301, 26] on icon "button" at bounding box center [300, 30] width 12 height 12
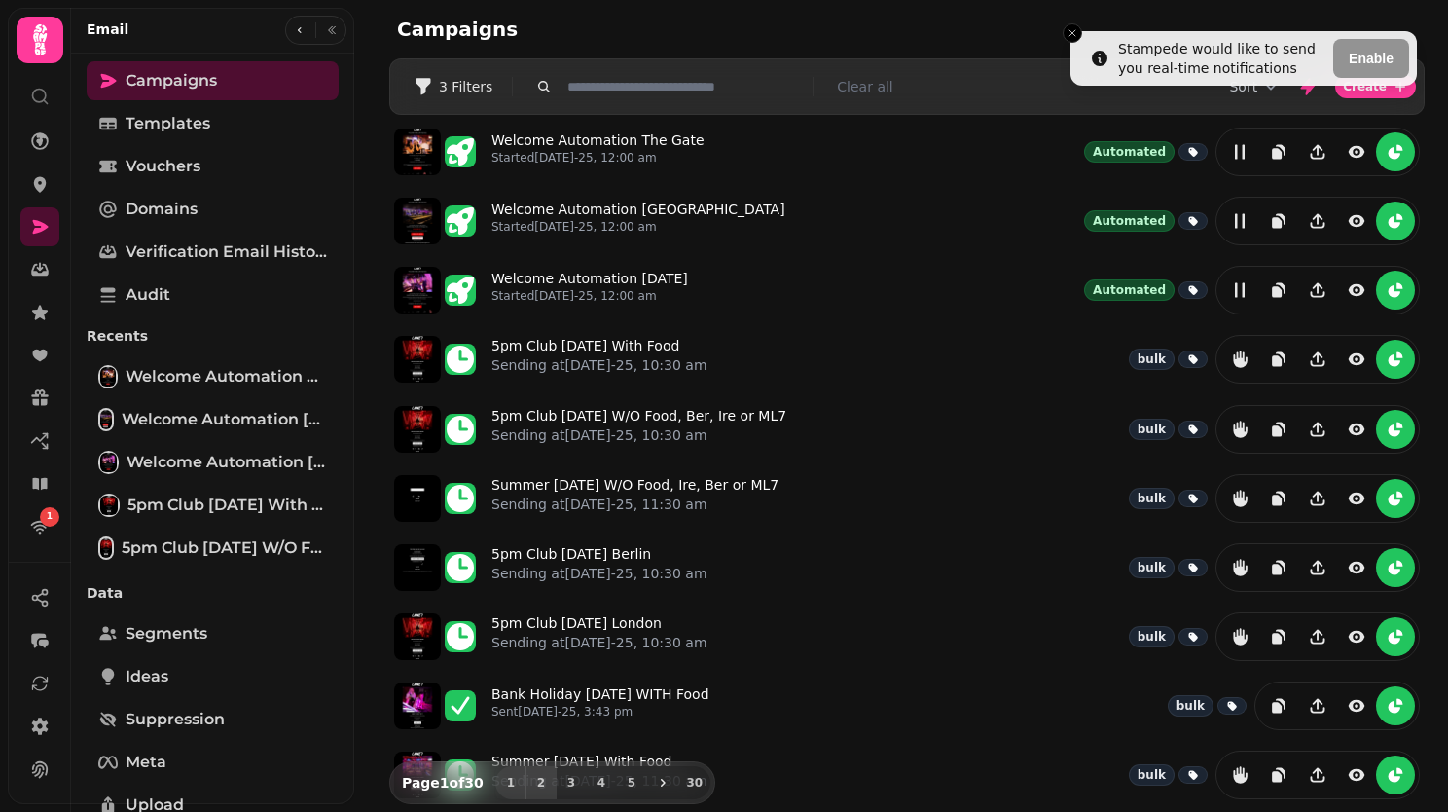
click at [526, 783] on button "2" at bounding box center [541, 782] width 31 height 33
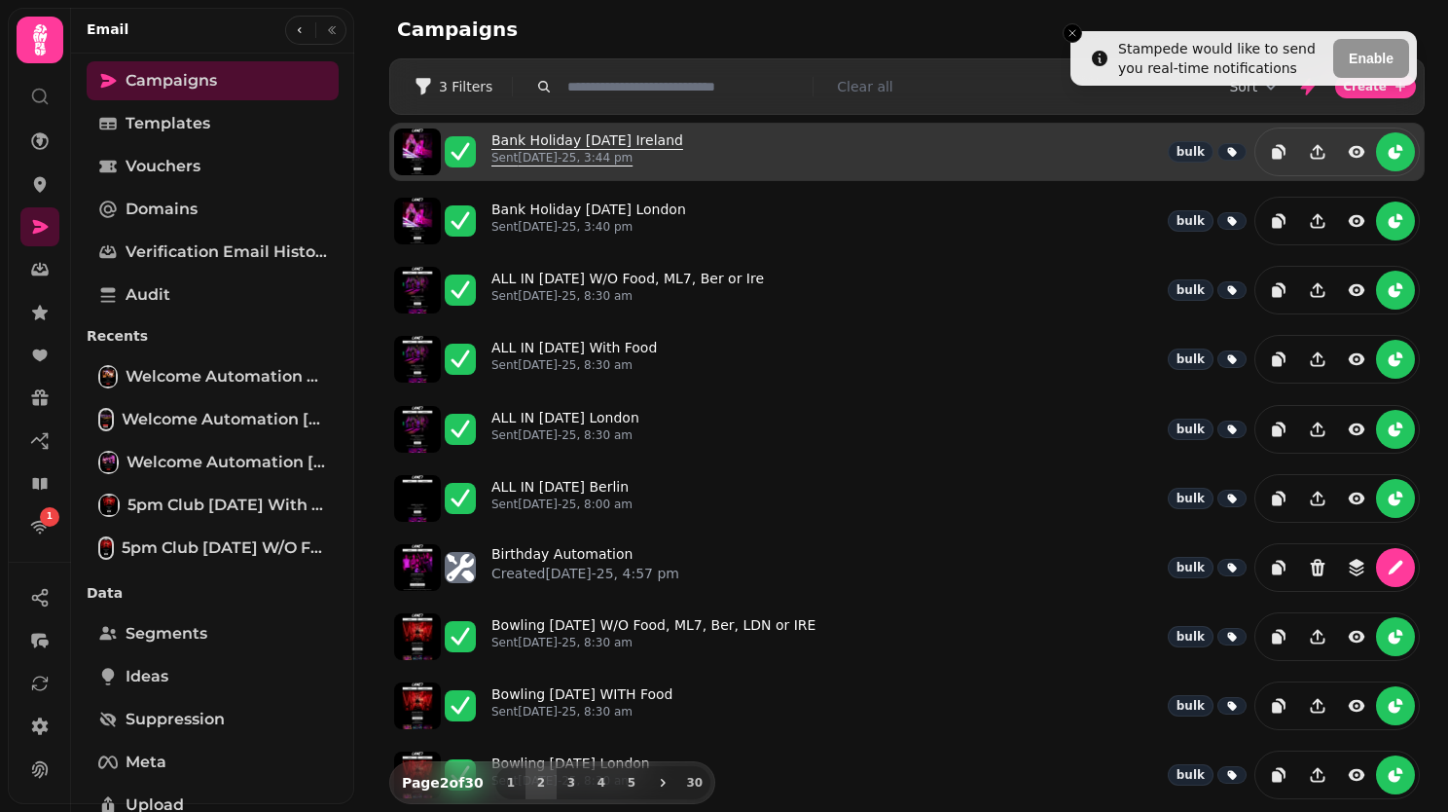
click at [560, 142] on link "Bank Holiday 22nd August Ireland Sent 22nd Aug-25, 3:44 pm" at bounding box center [588, 151] width 192 height 43
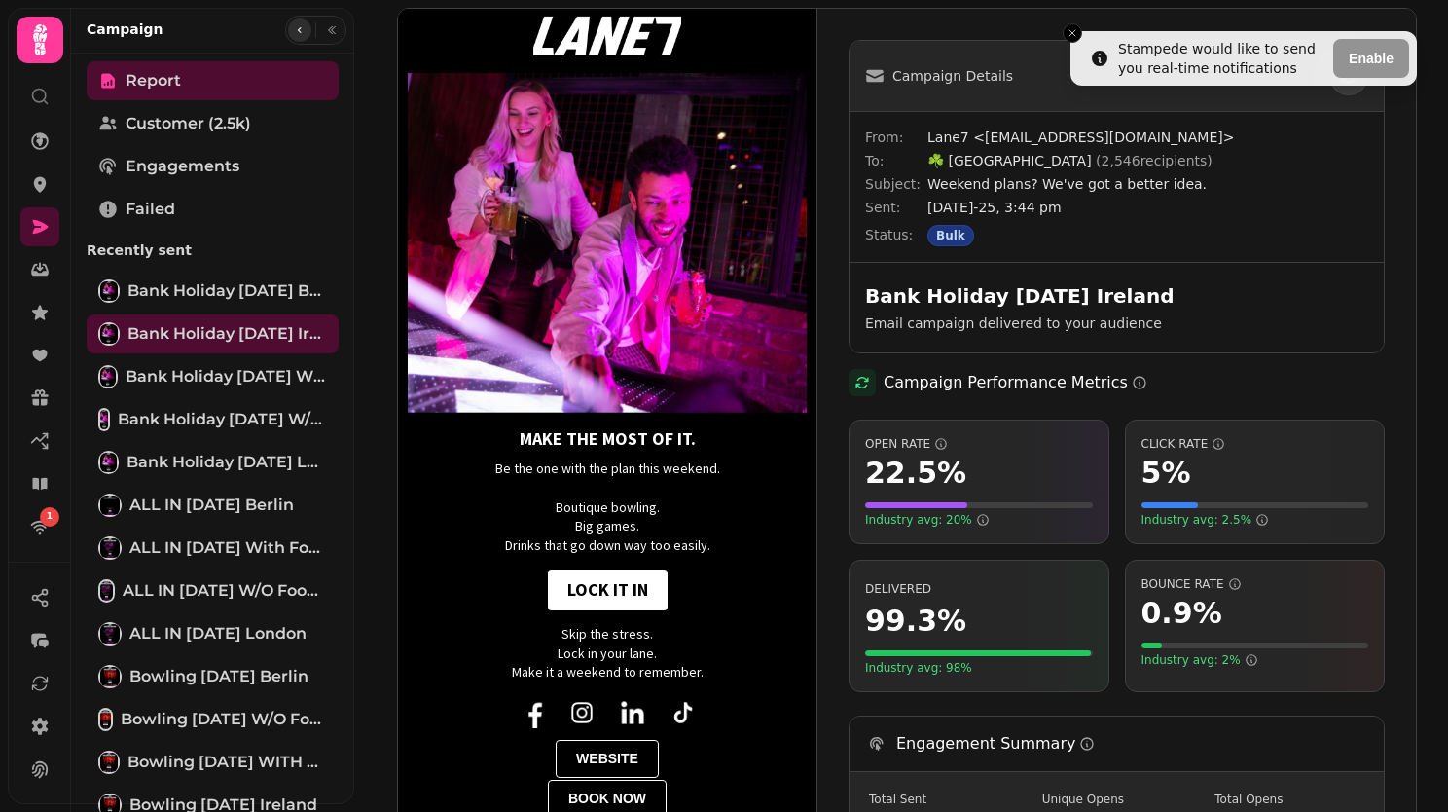
click at [294, 28] on icon "button" at bounding box center [300, 30] width 12 height 12
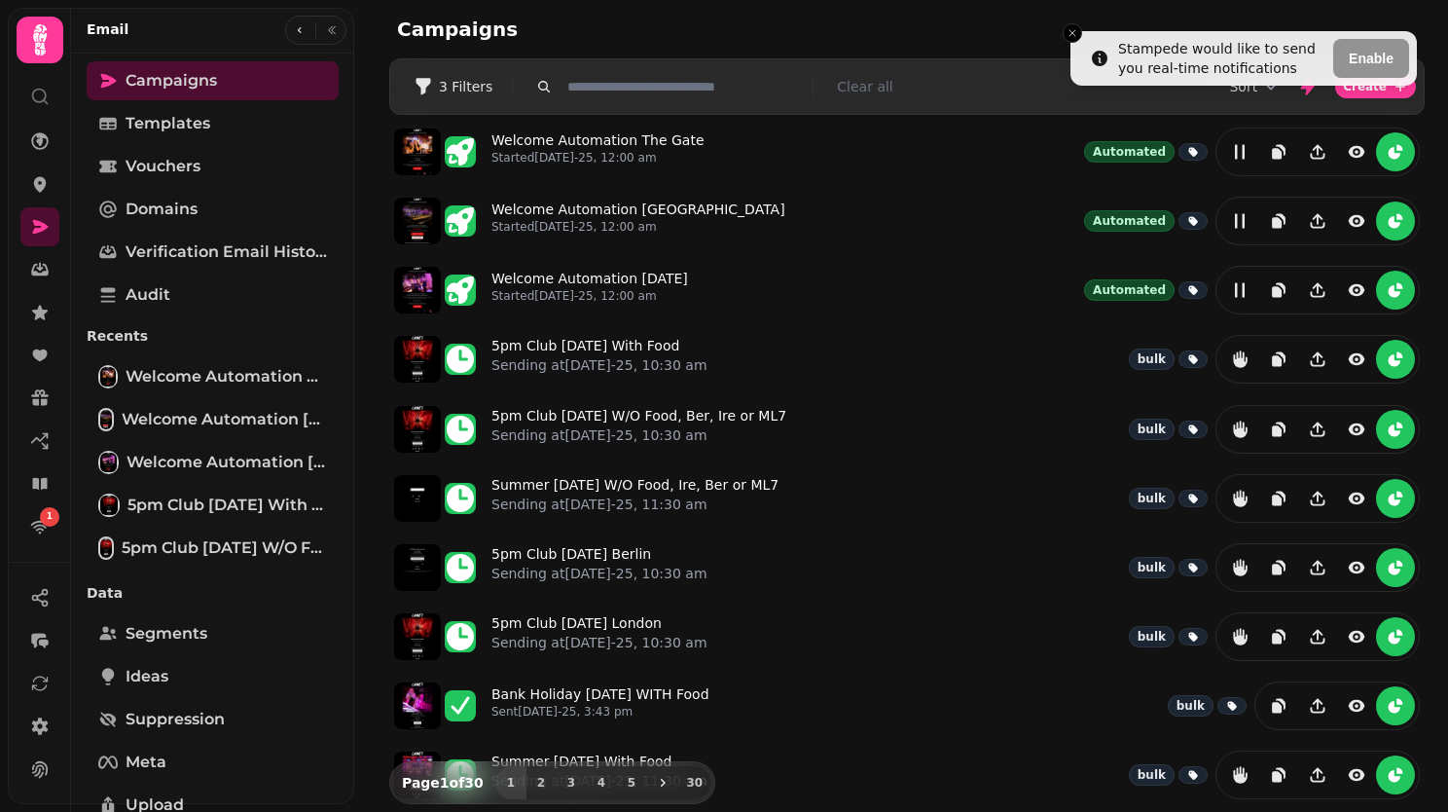
scroll to position [376, 0]
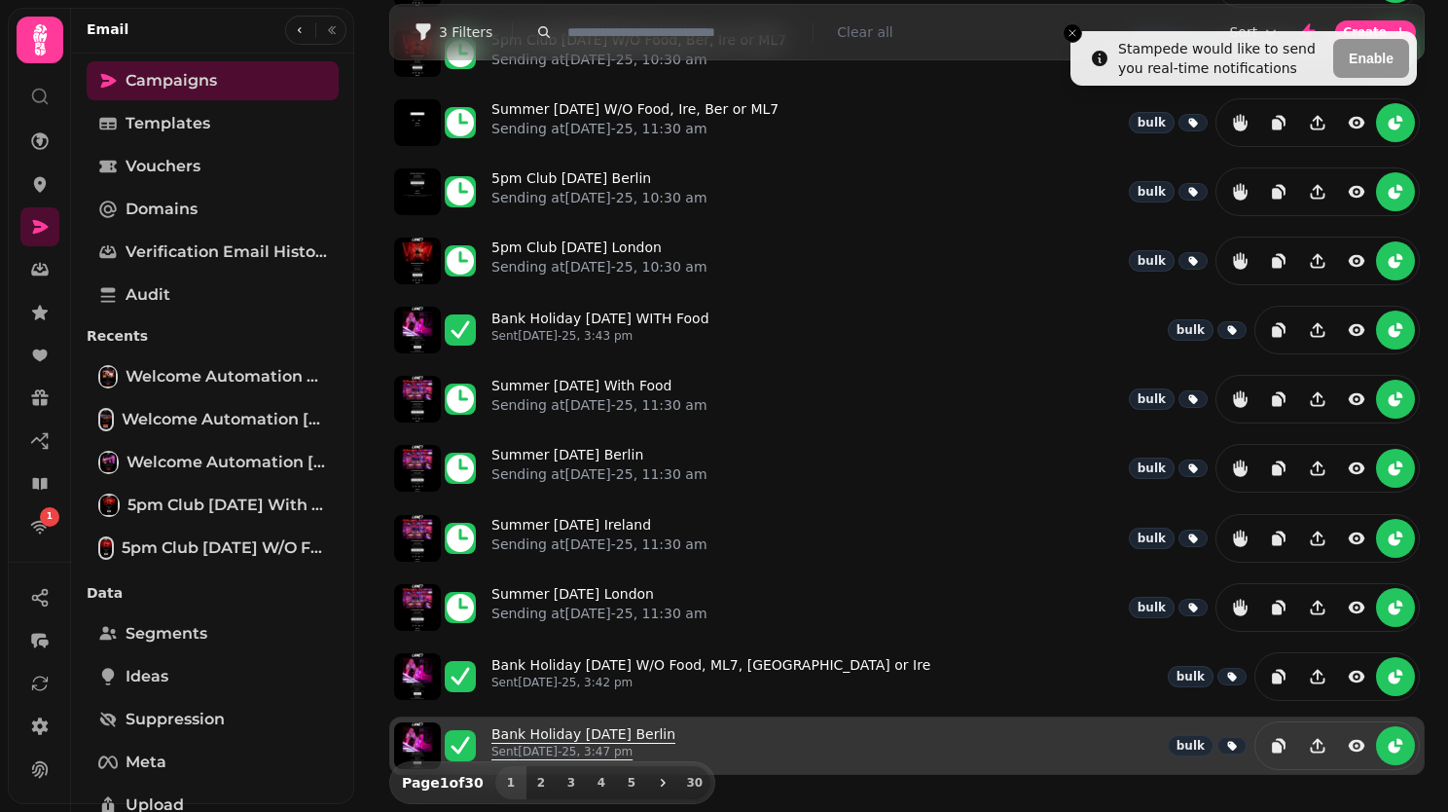
click at [582, 725] on link "Bank Holiday 22nd August Berlin Sent 22nd Aug-25, 3:47 pm" at bounding box center [584, 745] width 184 height 43
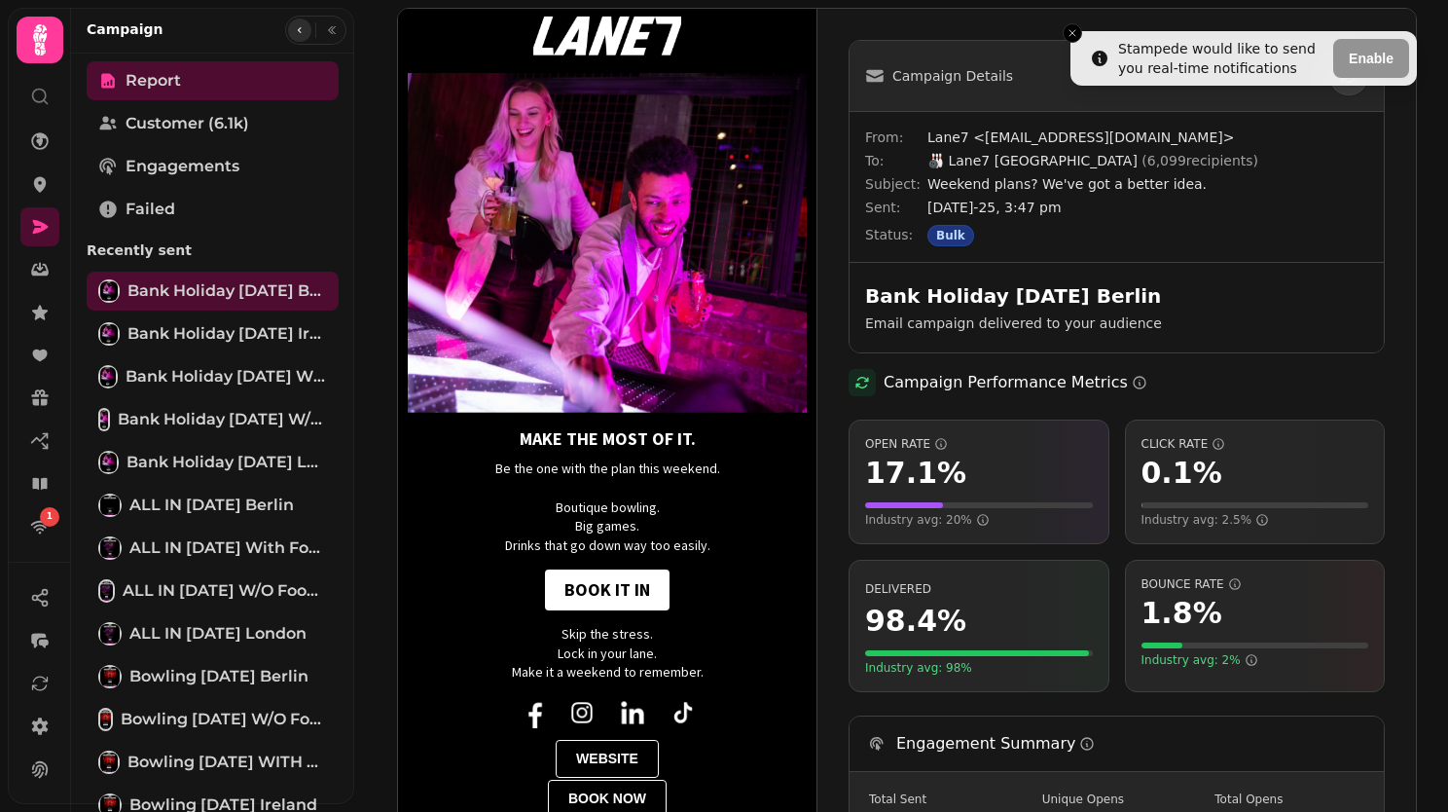
click at [298, 32] on icon "button" at bounding box center [300, 30] width 4 height 6
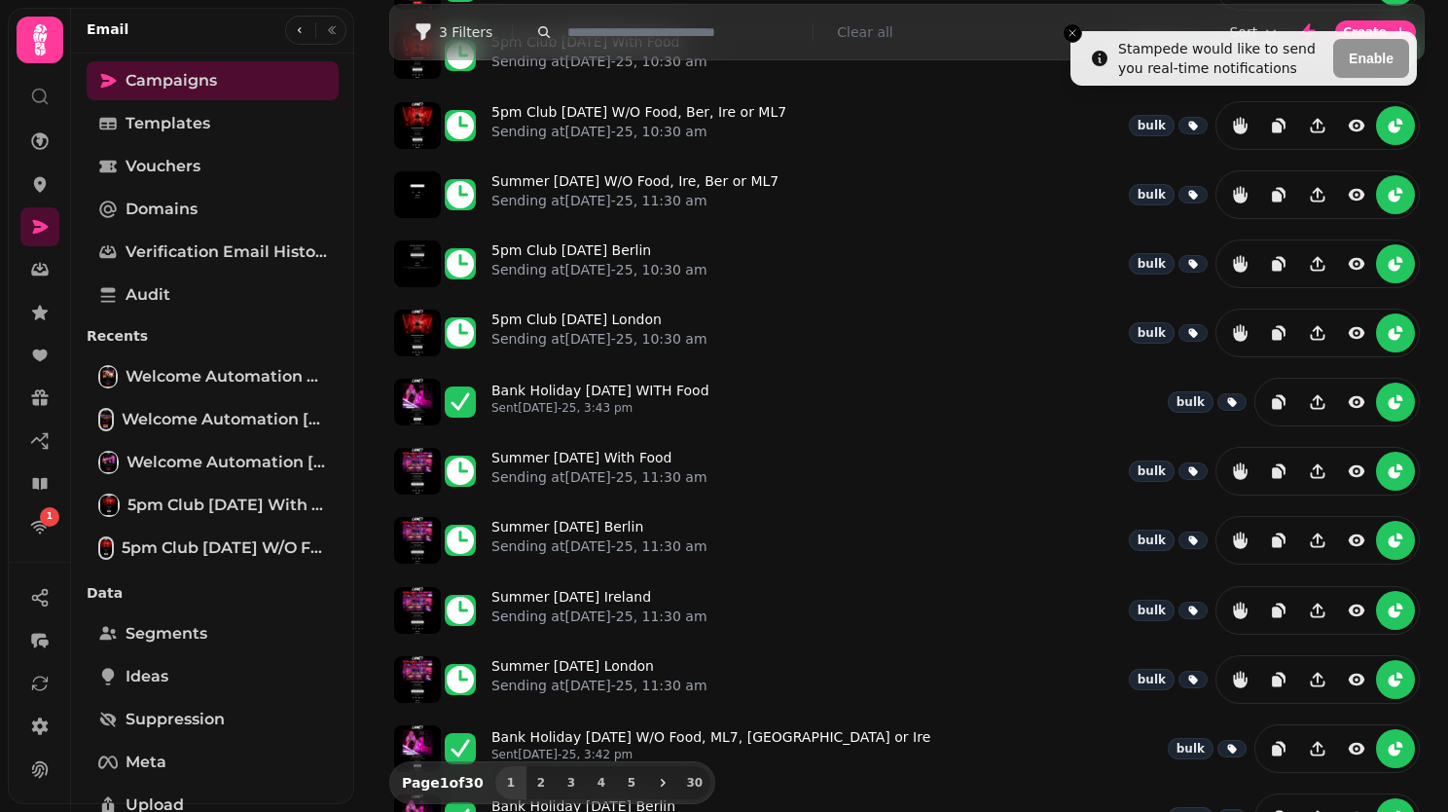
scroll to position [376, 0]
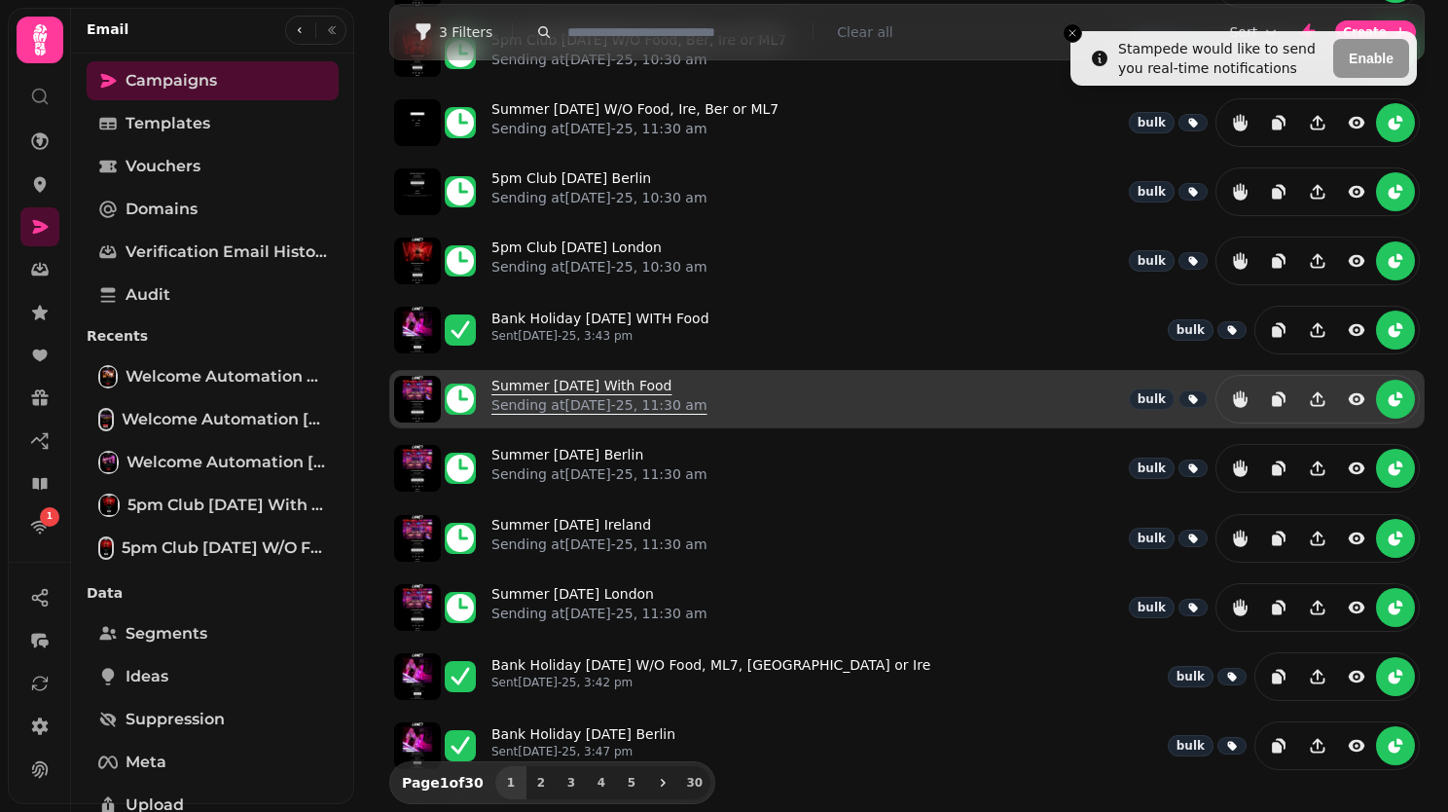
click at [582, 376] on link "Summer 26th August With Food Sending at 25th Aug-25, 11:30 am" at bounding box center [600, 399] width 216 height 47
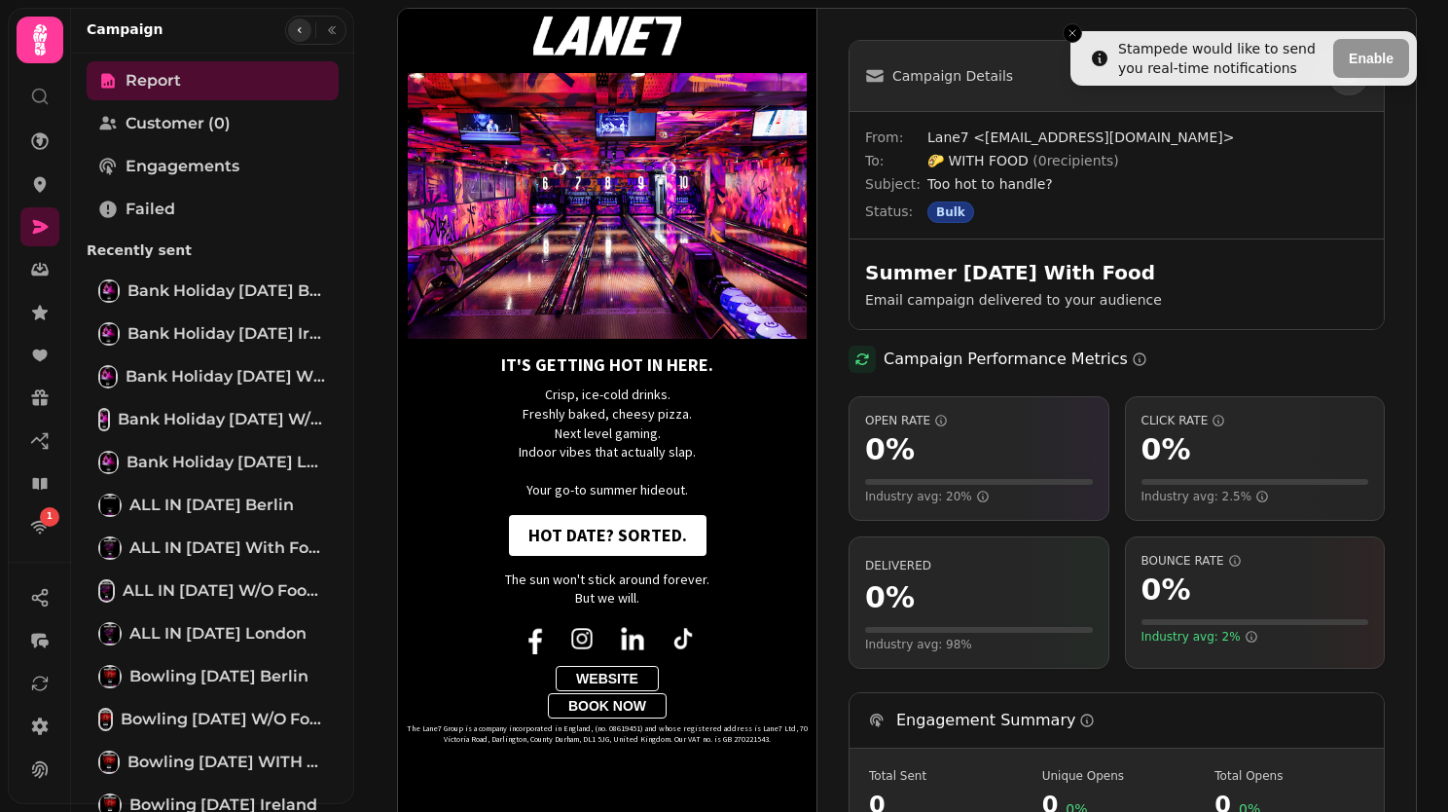
click at [294, 32] on icon "button" at bounding box center [300, 30] width 12 height 12
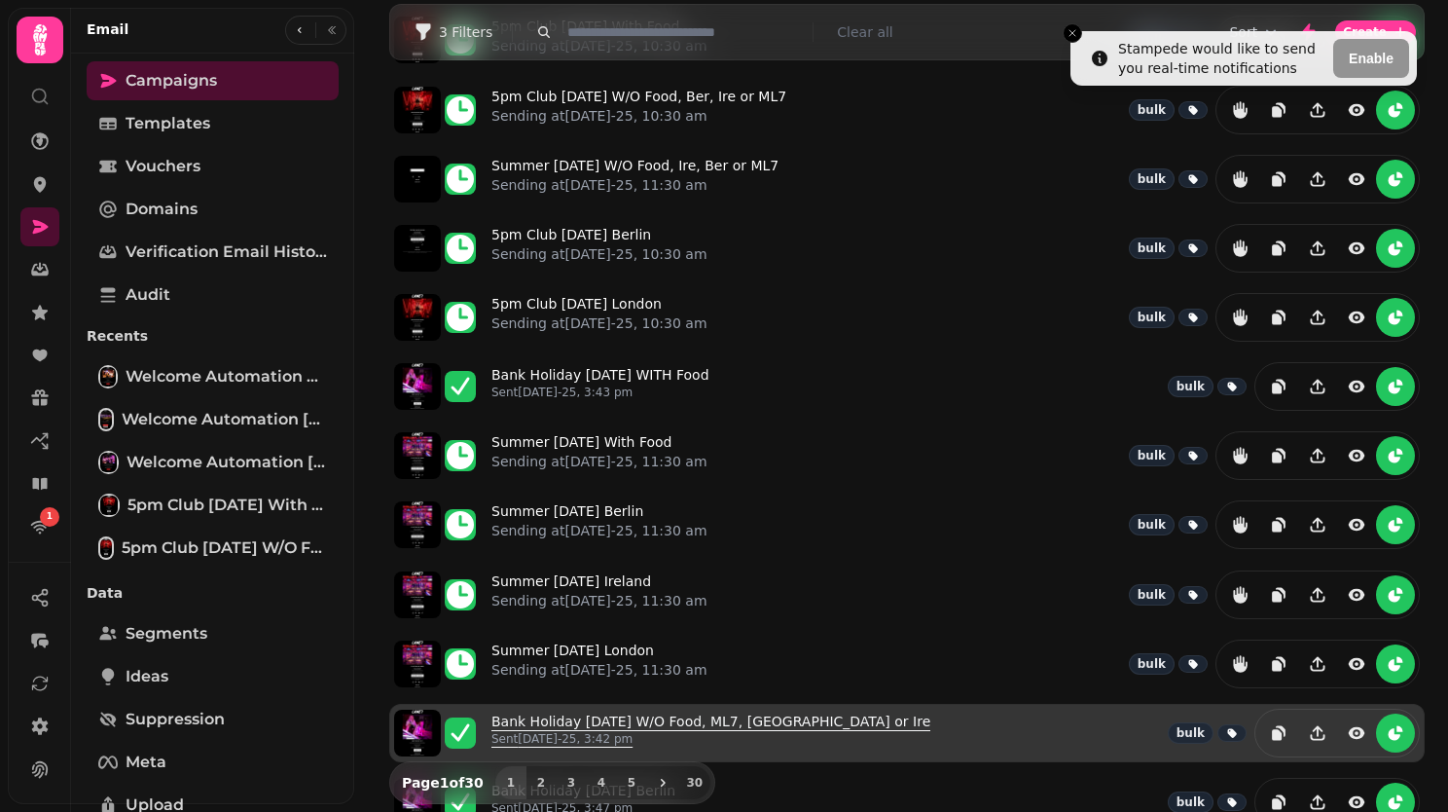
scroll to position [376, 0]
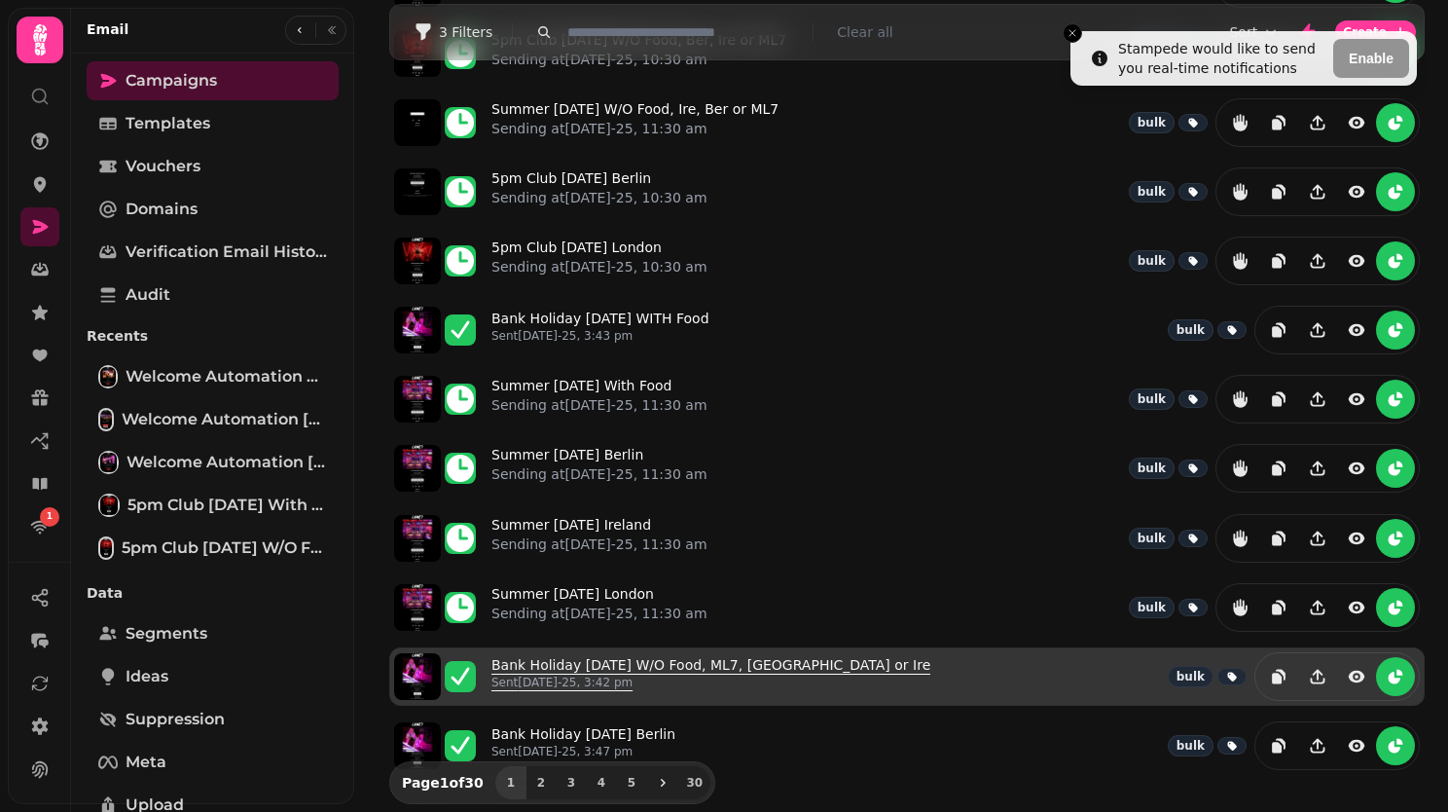
click at [573, 655] on link "Bank Holiday 22nd August W/O Food, ML7, Berlin or Ire Sent 22nd Aug-25, 3:42 pm" at bounding box center [711, 676] width 439 height 43
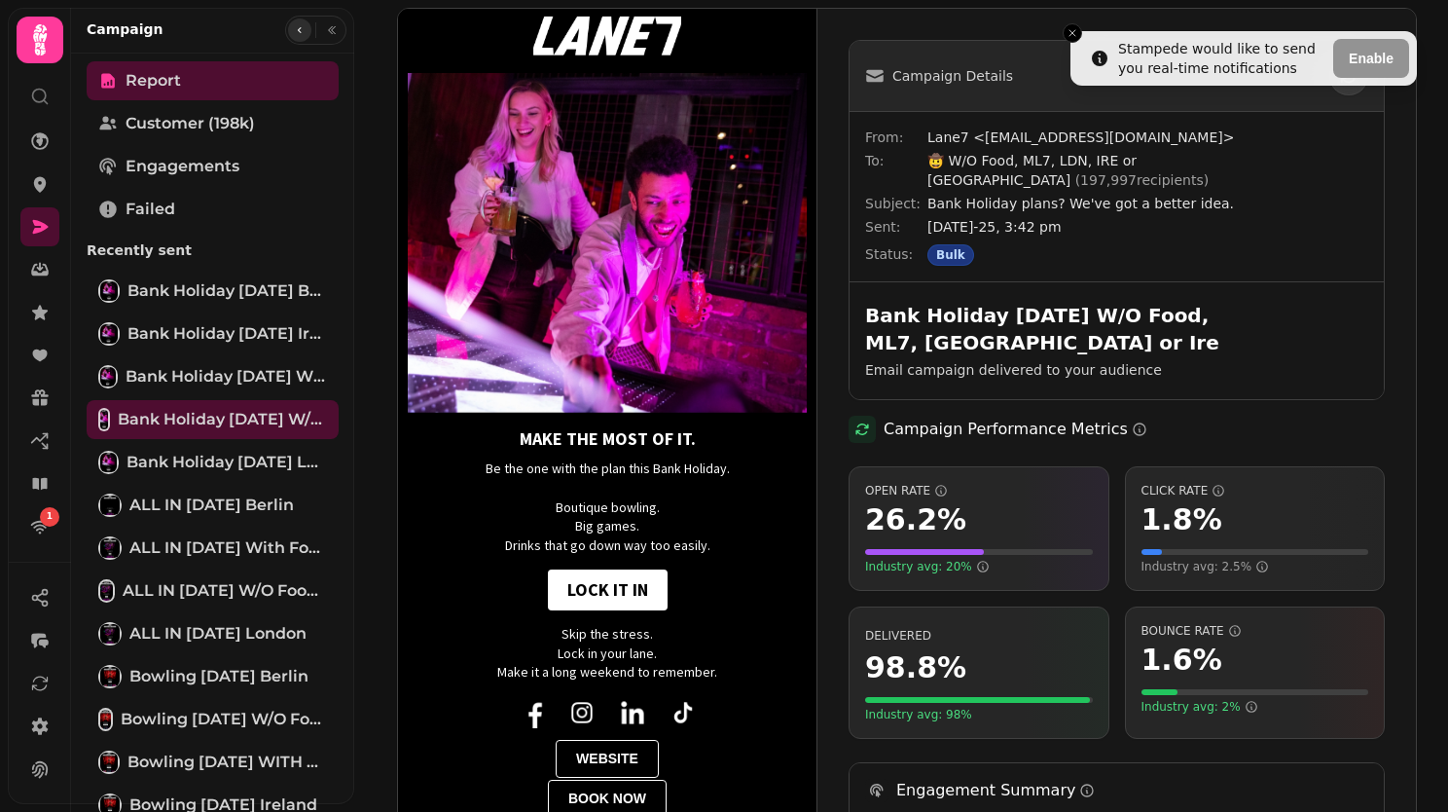
click at [295, 24] on icon "button" at bounding box center [300, 30] width 12 height 12
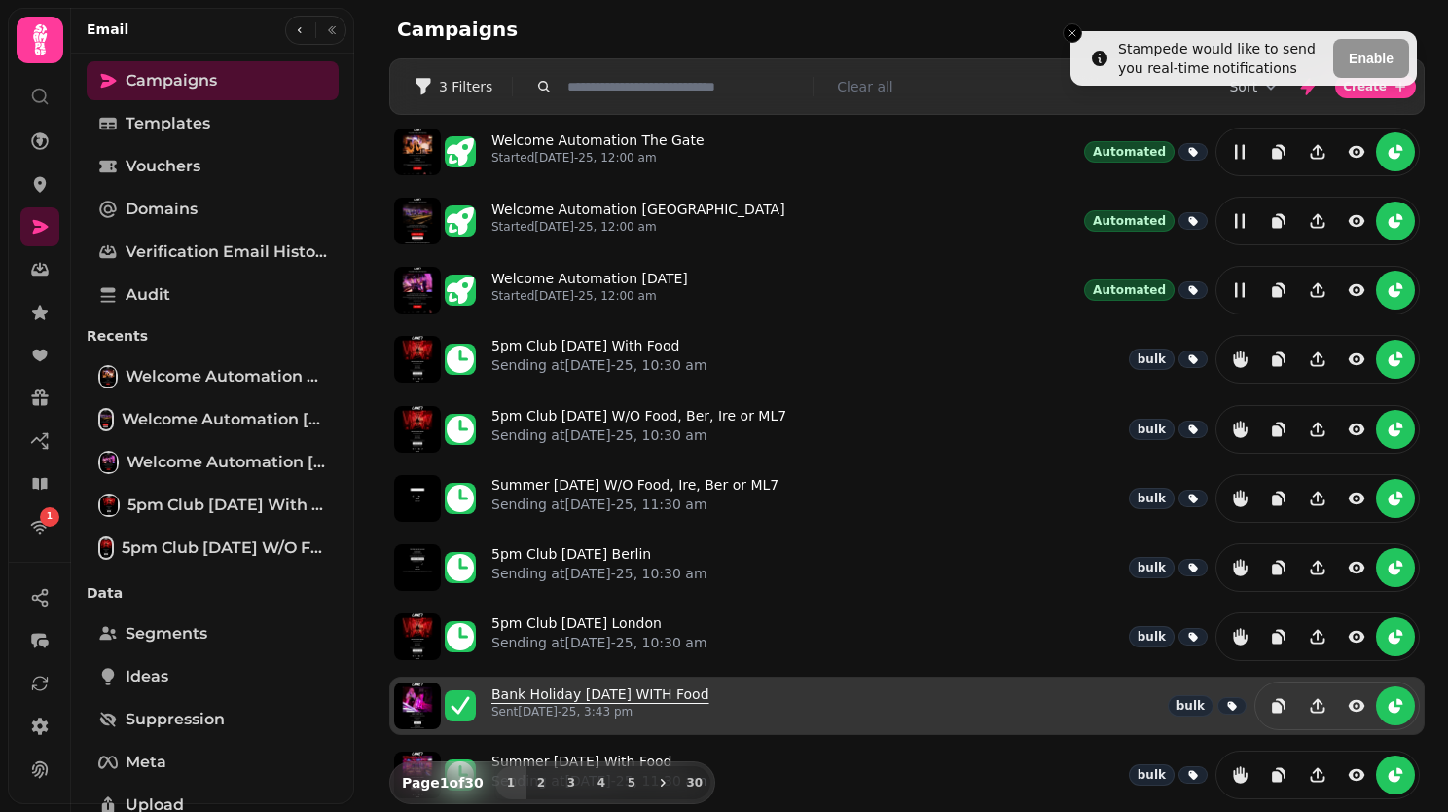
click at [592, 692] on link "Bank Holiday 22nd August WITH Food Sent 22nd Aug-25, 3:43 pm" at bounding box center [601, 705] width 218 height 43
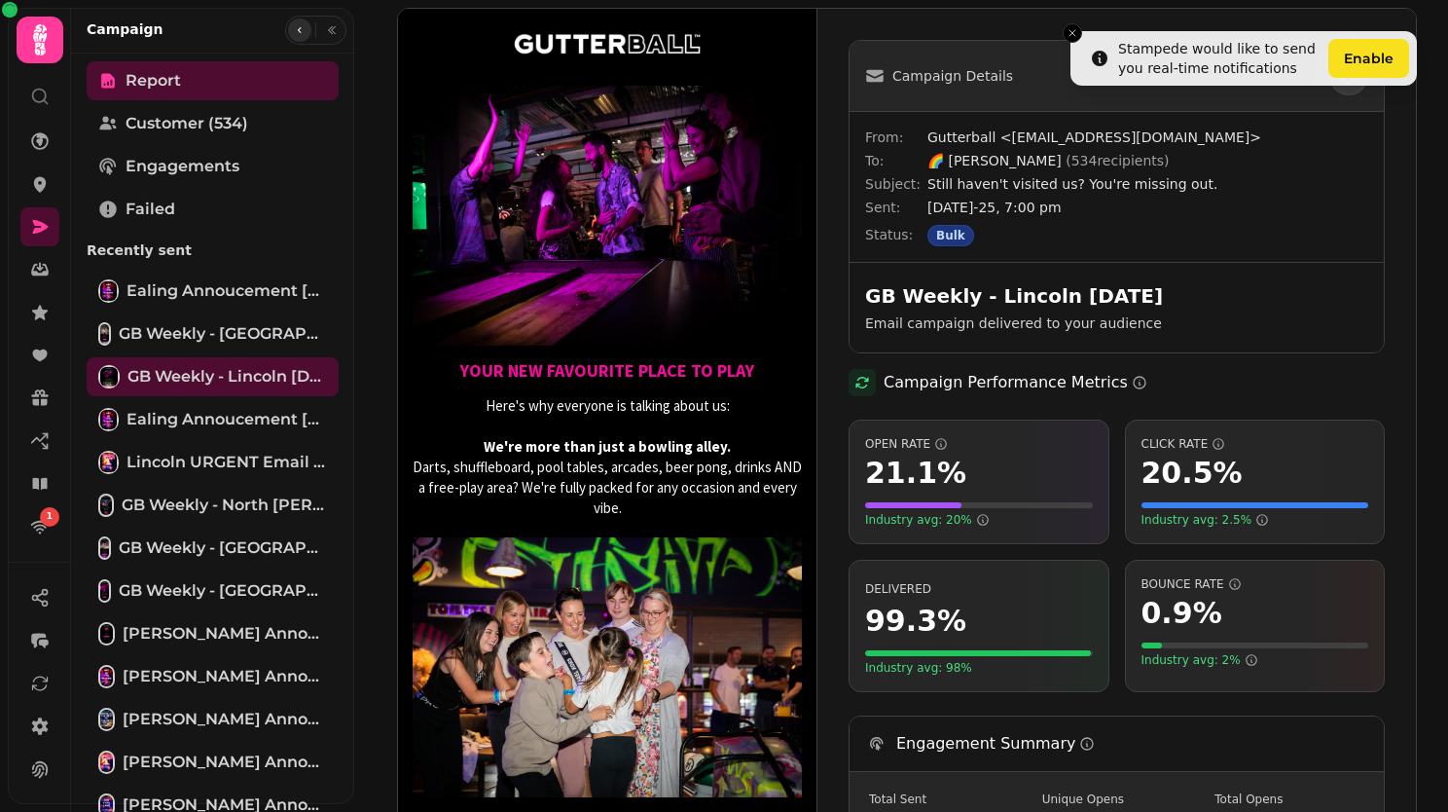
click at [304, 28] on button "button" at bounding box center [299, 29] width 23 height 23
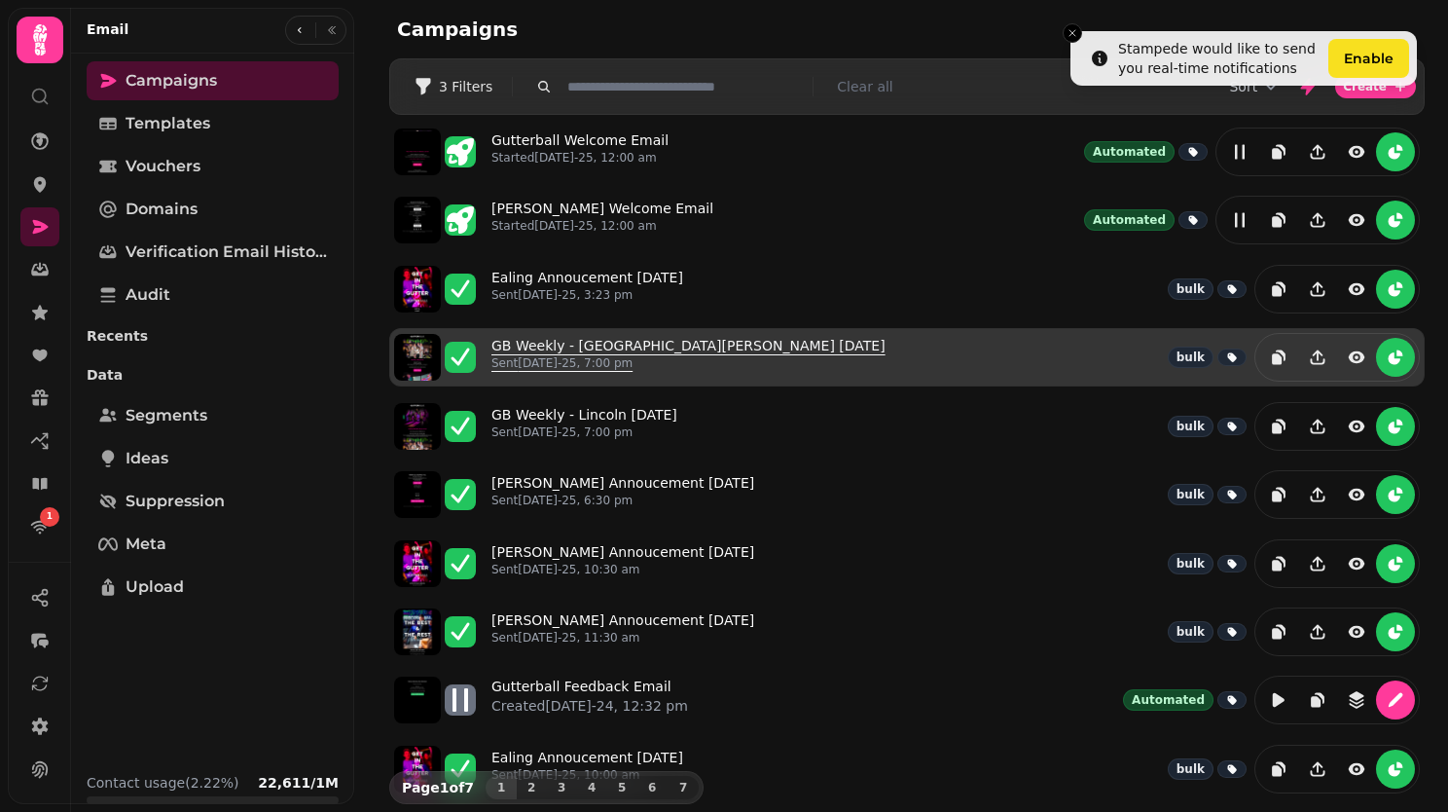
click at [555, 342] on link "GB Weekly - North Shields 19th August Sent 19th Aug-25, 7:00 pm" at bounding box center [689, 357] width 394 height 43
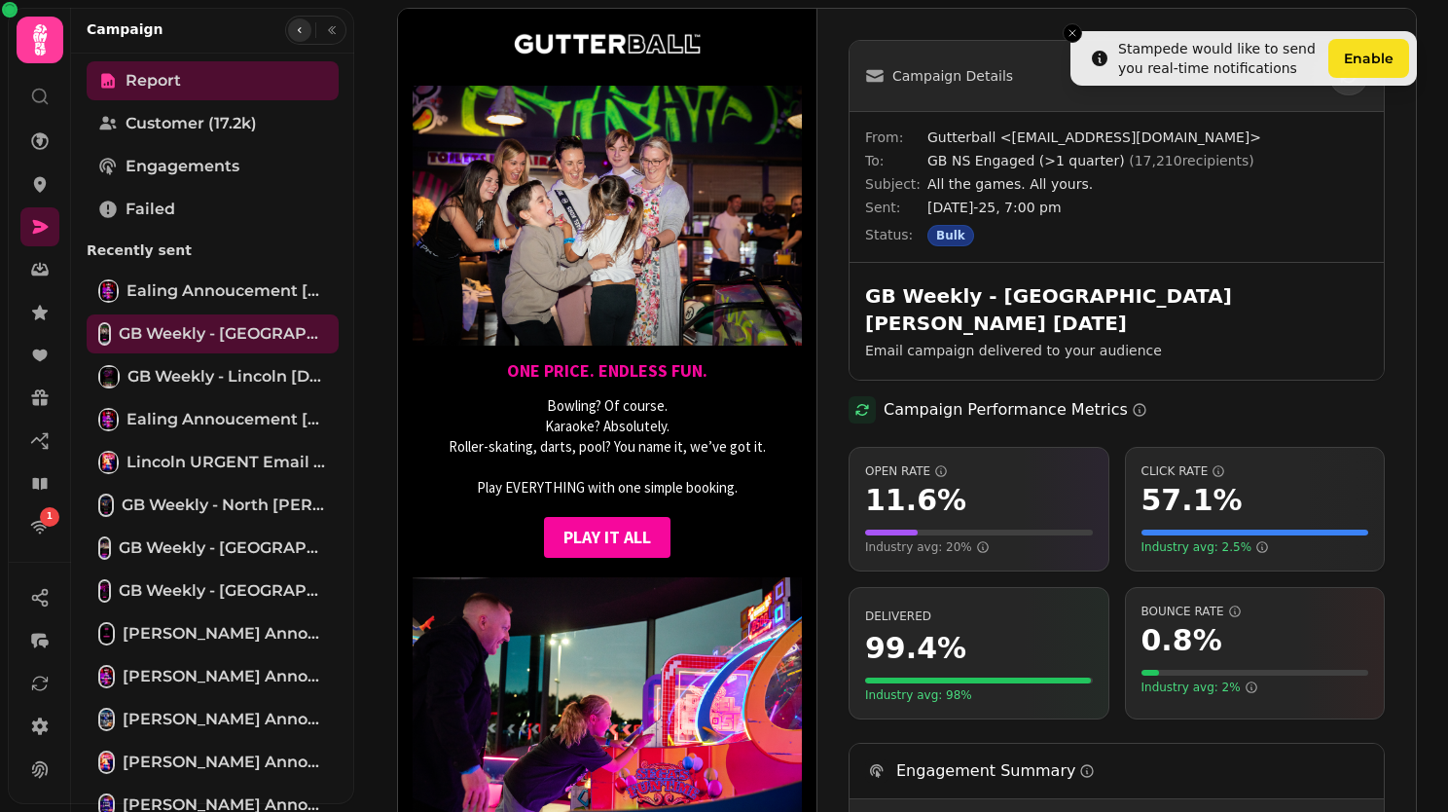
click at [295, 27] on icon "button" at bounding box center [300, 30] width 12 height 12
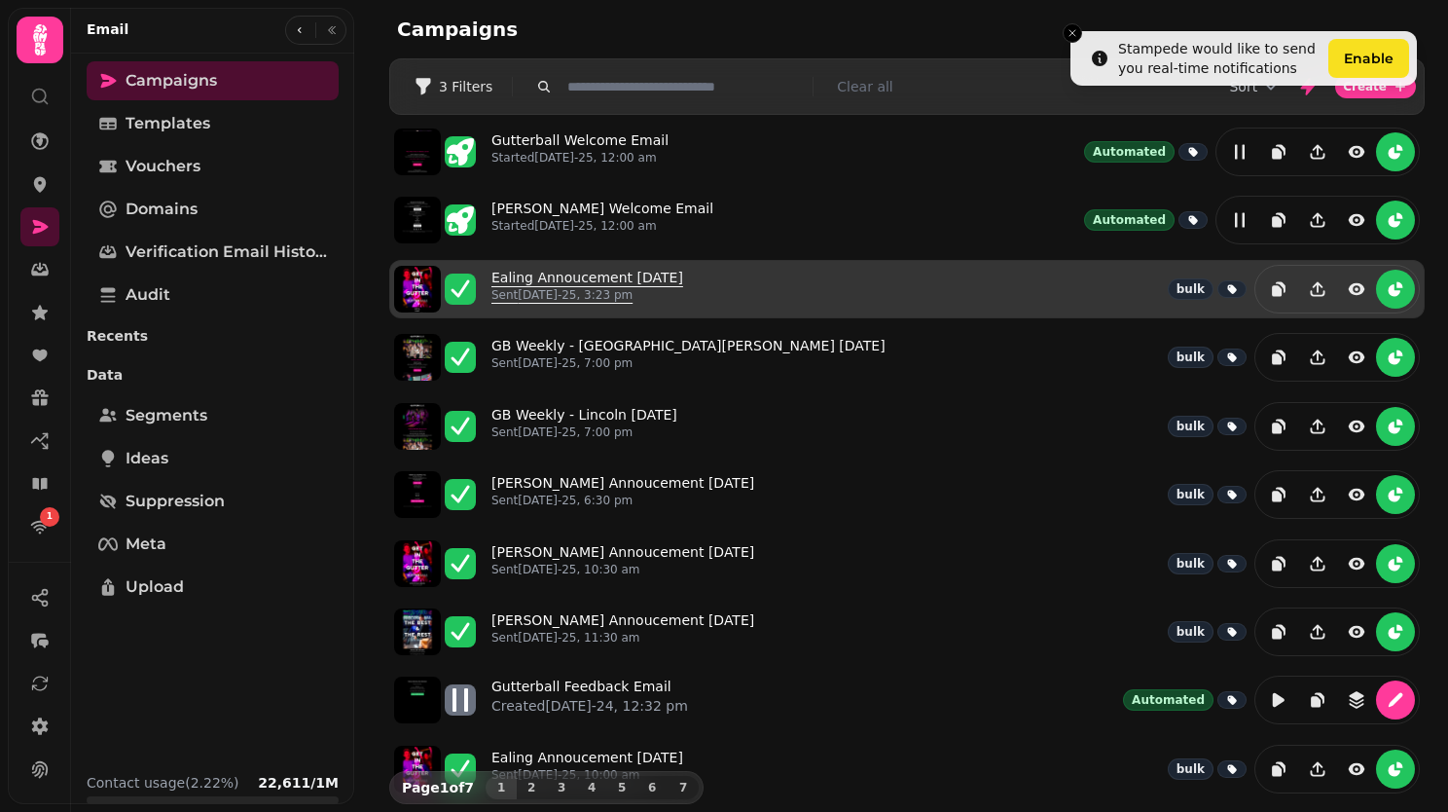
click at [589, 275] on link "Ealing Annoucement 22nd Aug Sent 22nd Aug-25, 3:23 pm" at bounding box center [588, 289] width 192 height 43
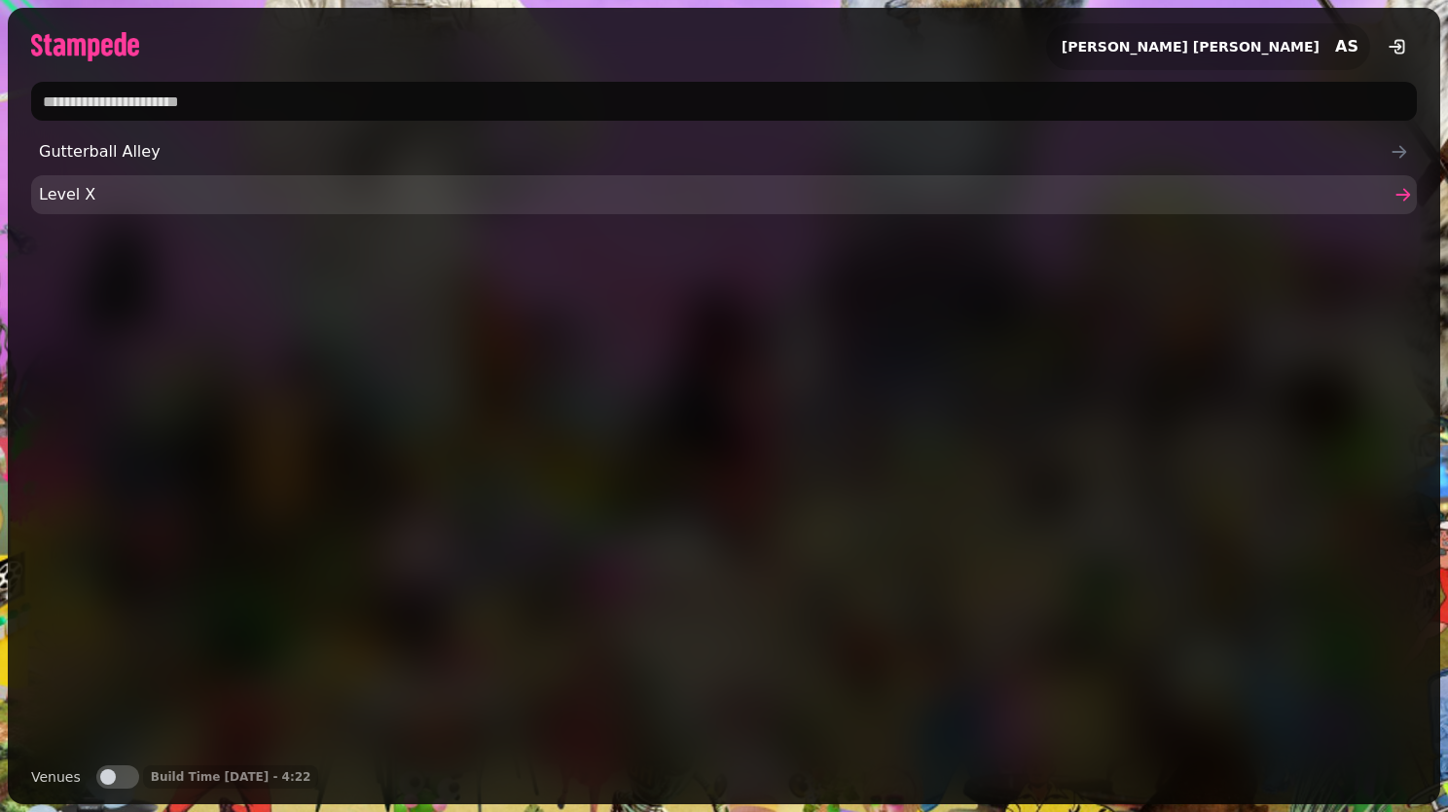
click at [377, 190] on span "Level X" at bounding box center [714, 194] width 1351 height 23
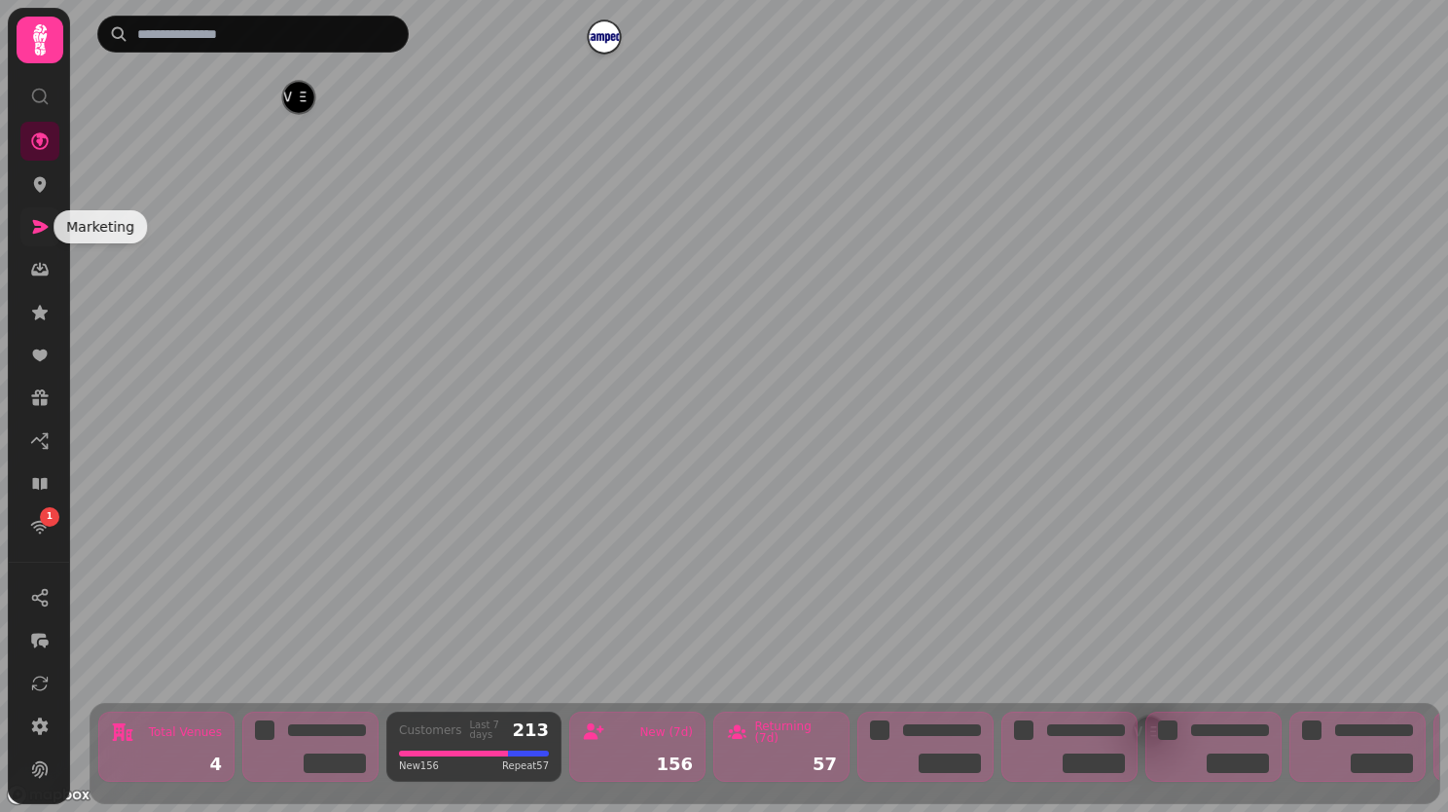
click at [44, 229] on icon at bounding box center [41, 227] width 16 height 14
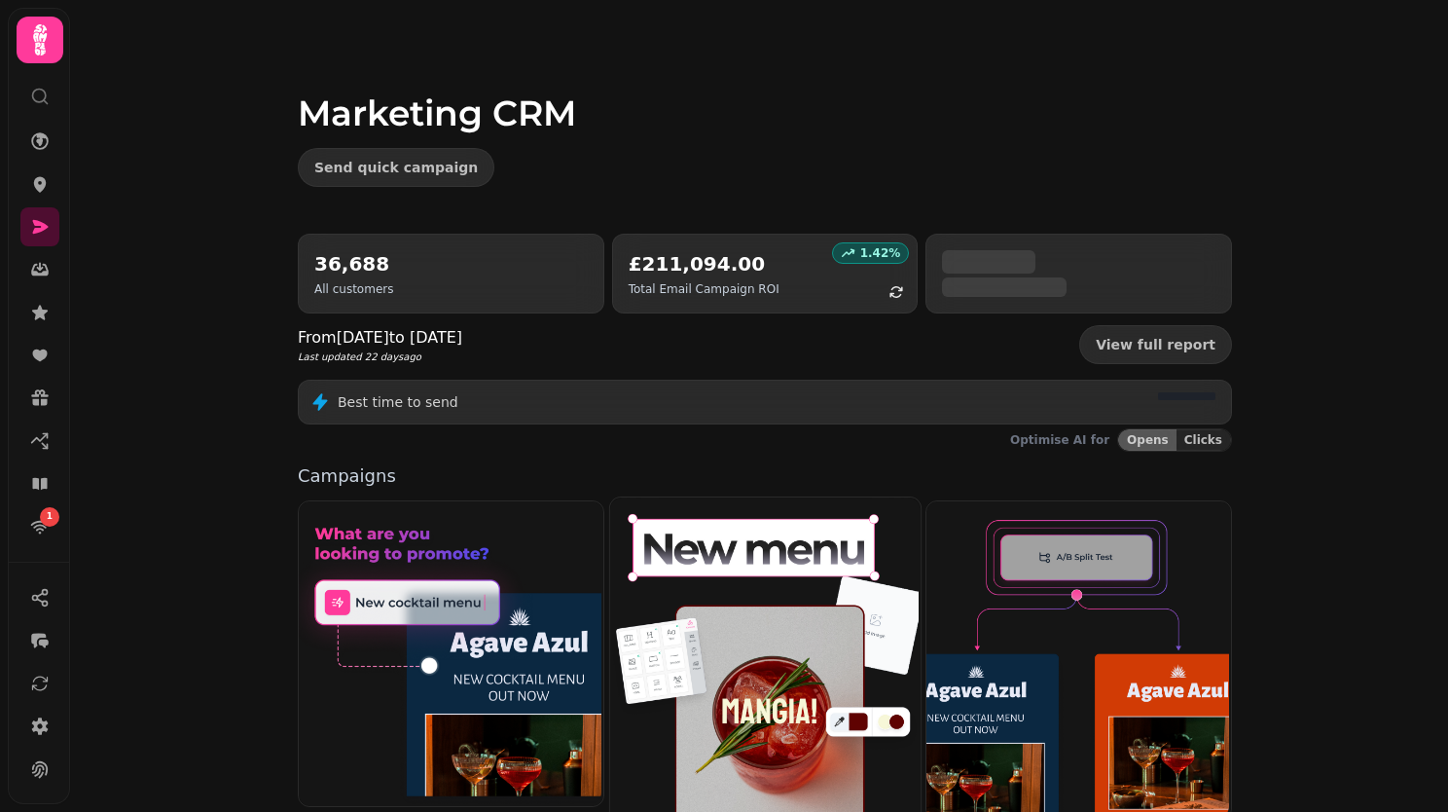
click at [780, 687] on img at bounding box center [762, 657] width 310 height 324
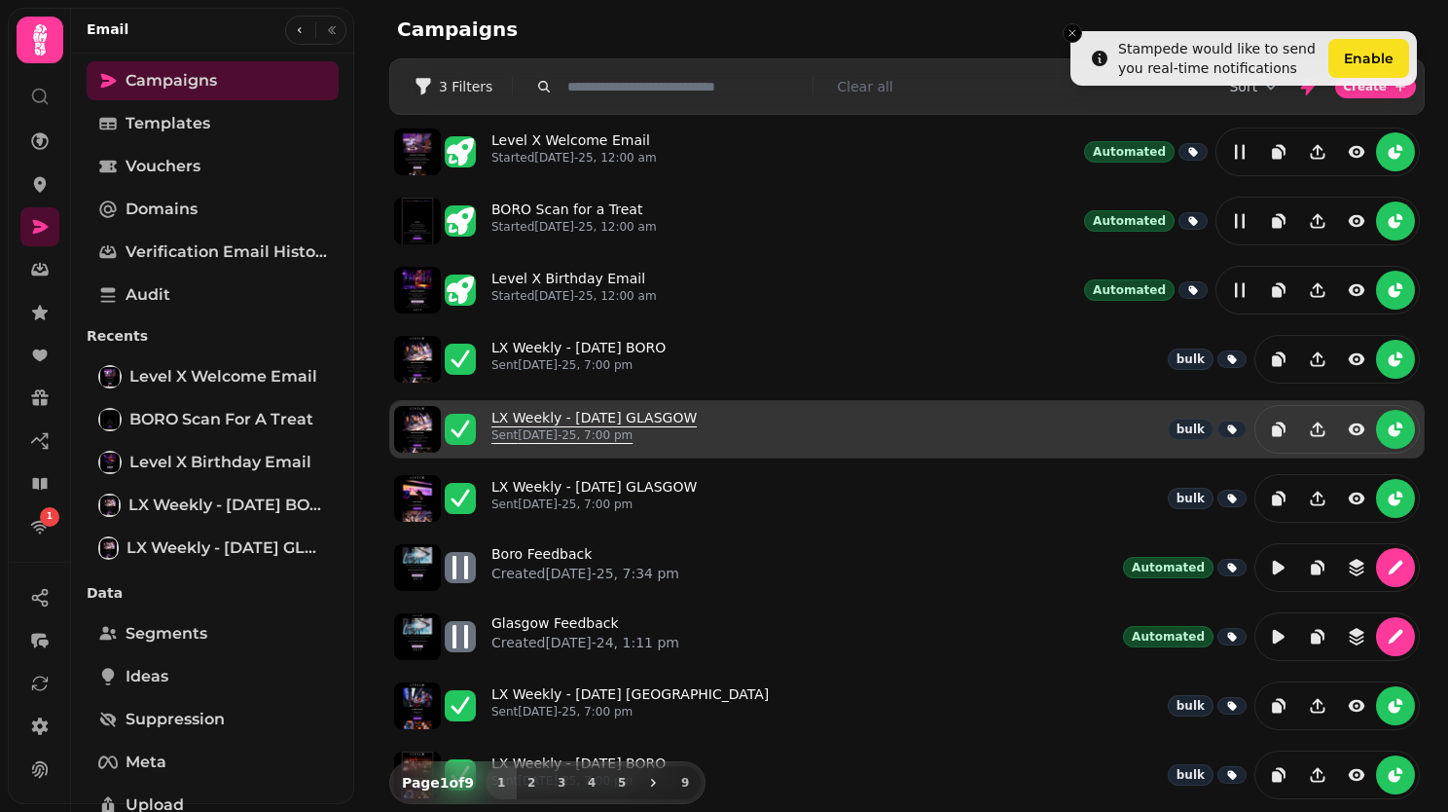
click at [636, 427] on p "Sent [DATE]-25, 7:00 pm" at bounding box center [594, 435] width 205 height 16
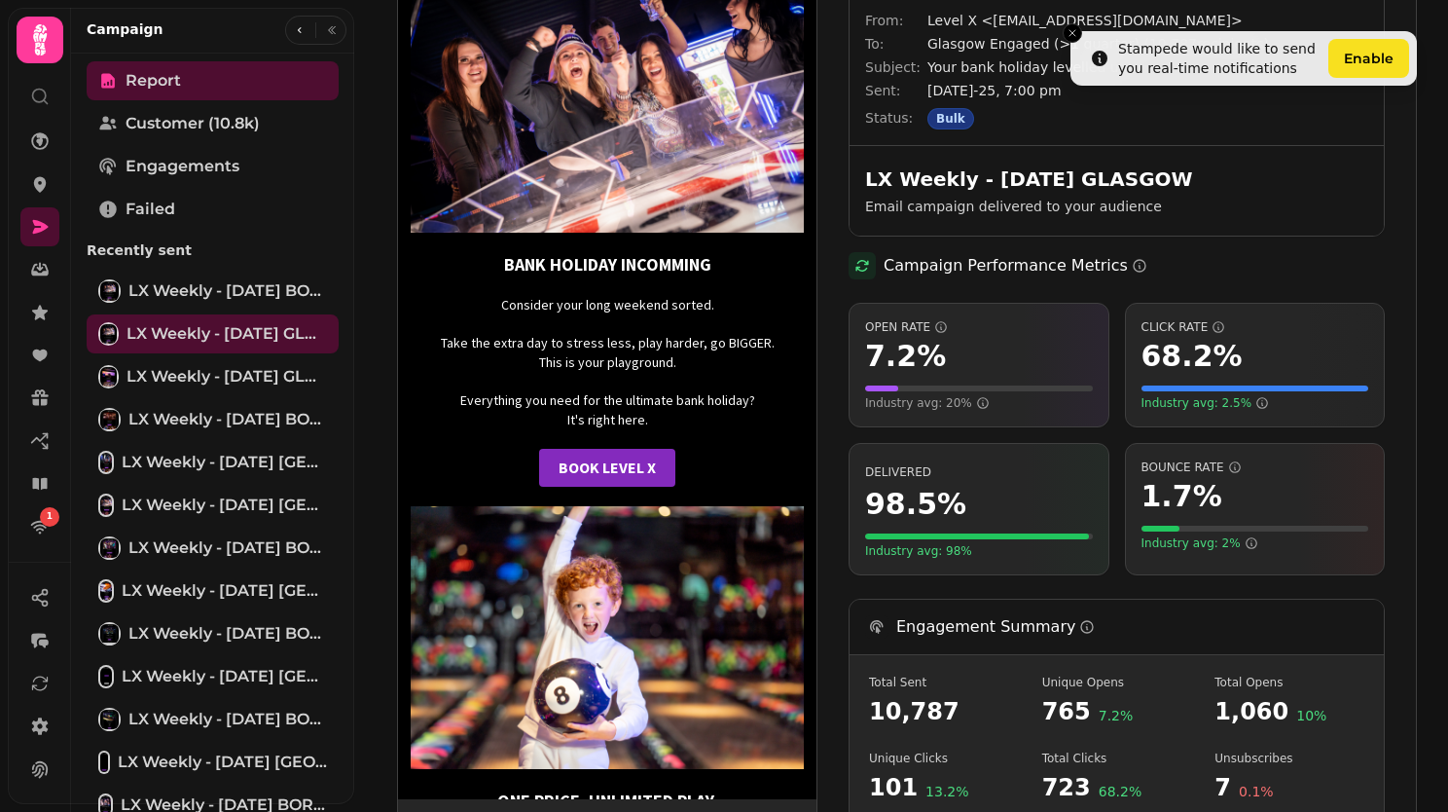
scroll to position [117, 0]
click at [294, 27] on icon "button" at bounding box center [300, 30] width 12 height 12
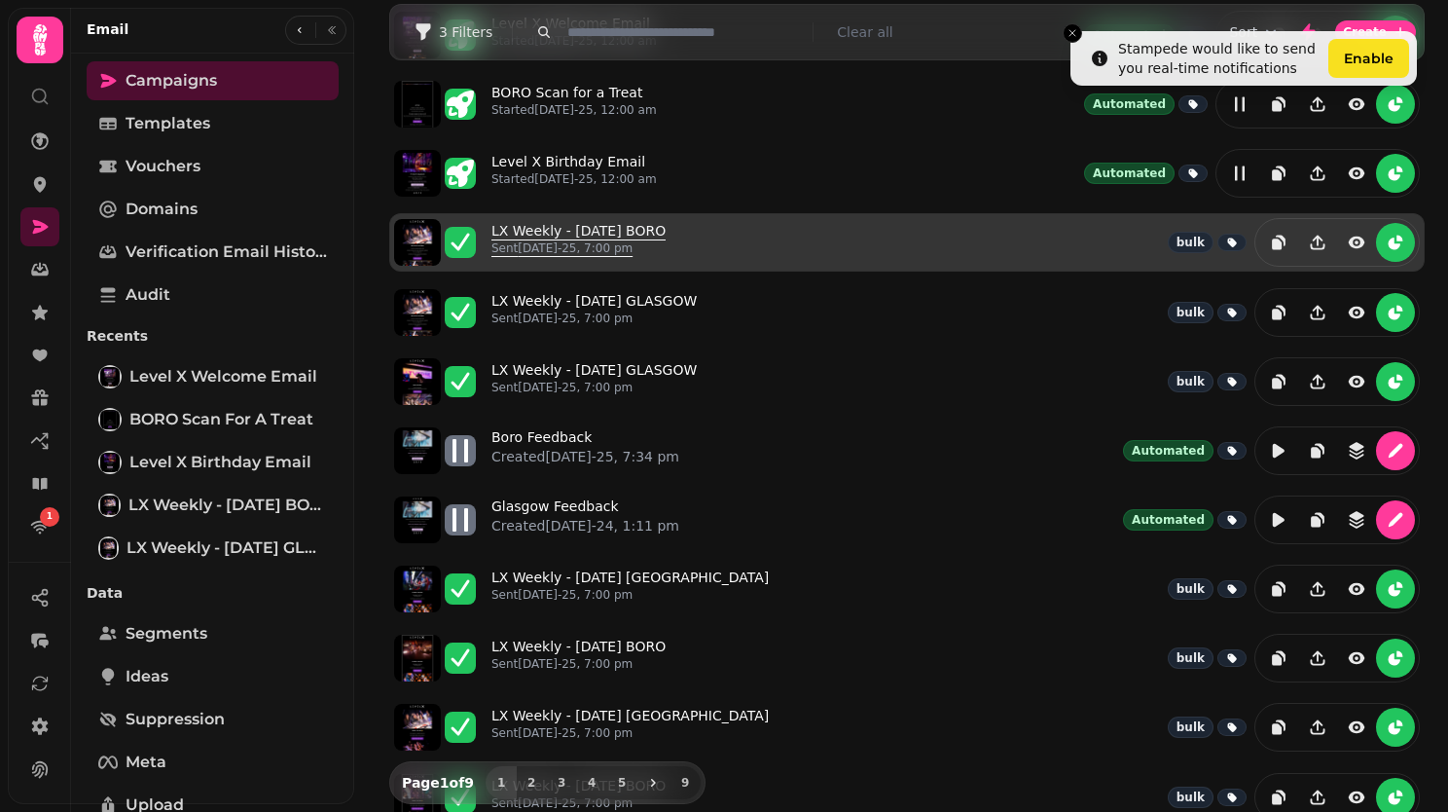
click at [537, 235] on link "LX Weekly - [DATE] BORO Sent [DATE]-25, 7:00 pm" at bounding box center [579, 242] width 174 height 43
